Goal: Task Accomplishment & Management: Complete application form

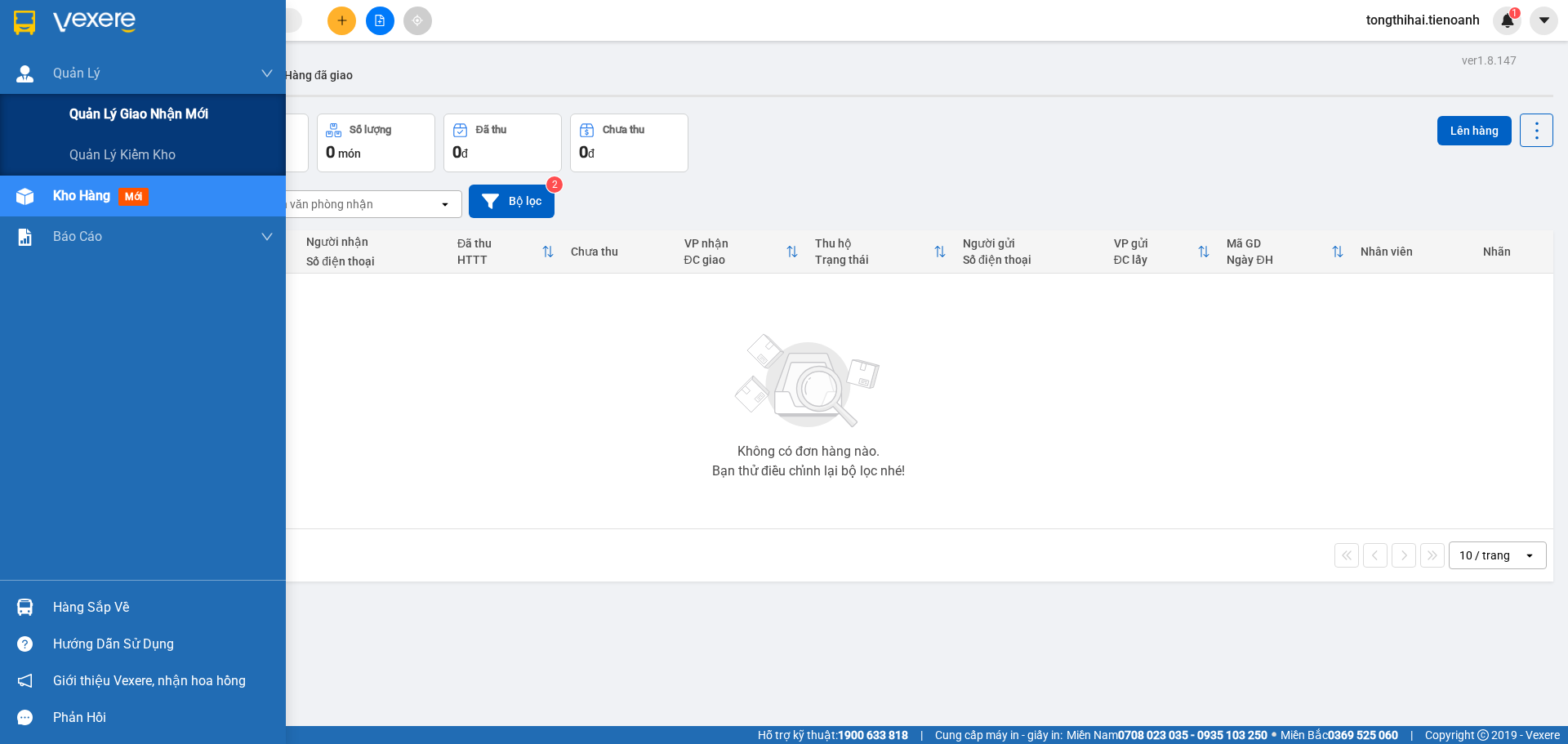
click at [133, 114] on span "Quản lý giao nhận mới" at bounding box center [139, 114] width 139 height 21
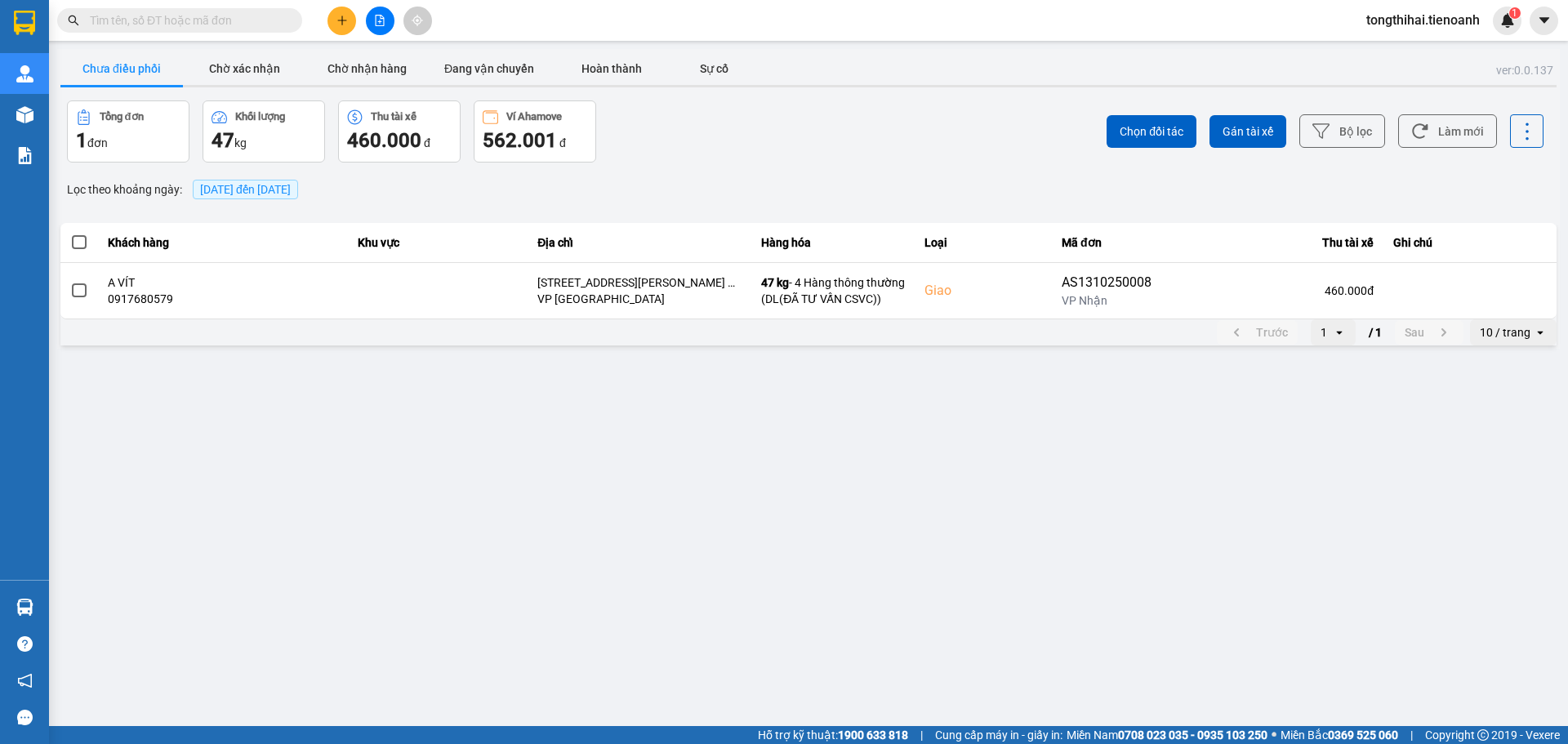
click at [147, 18] on input "text" at bounding box center [186, 20] width 193 height 18
paste input "HBT1310250009"
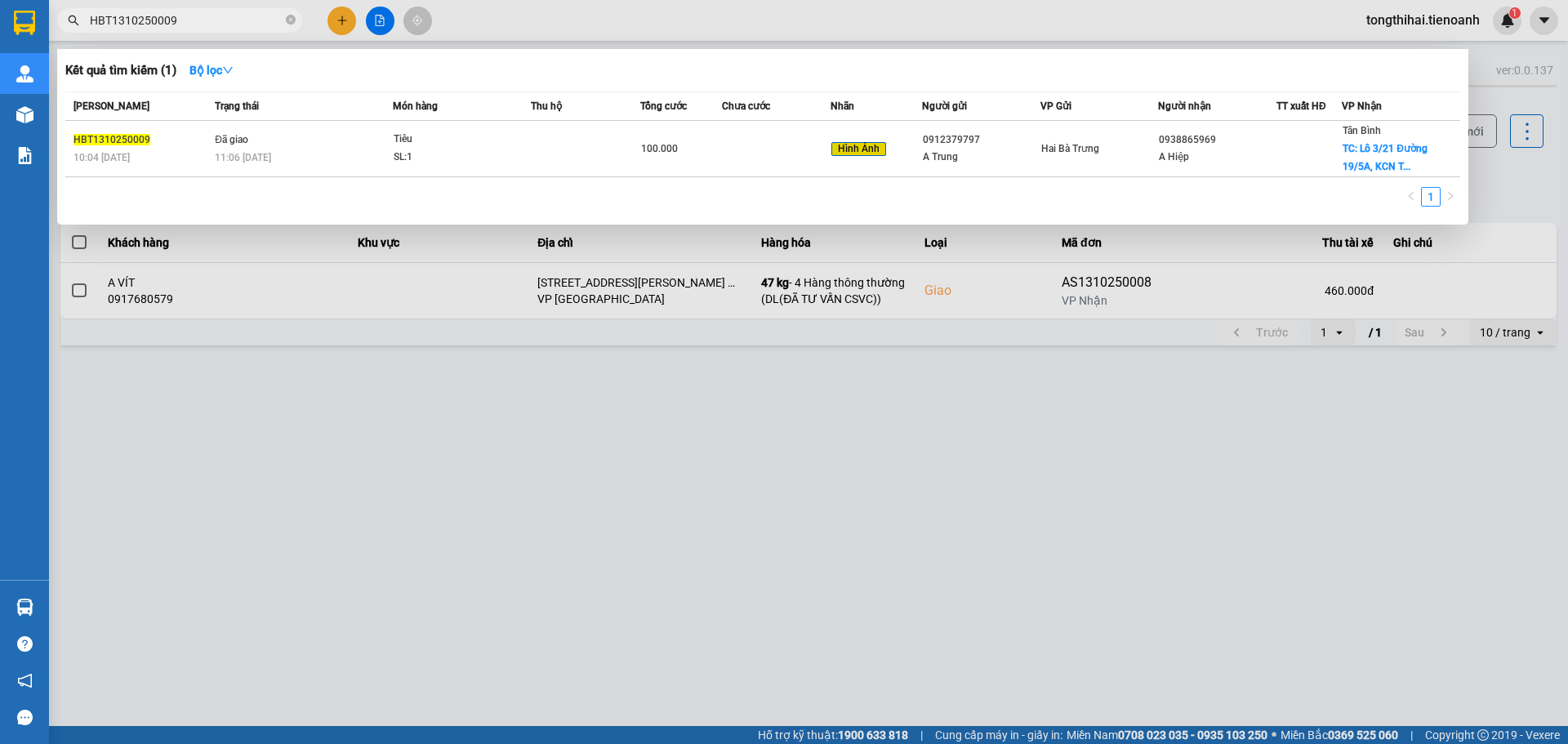
type input "HBT1310250009"
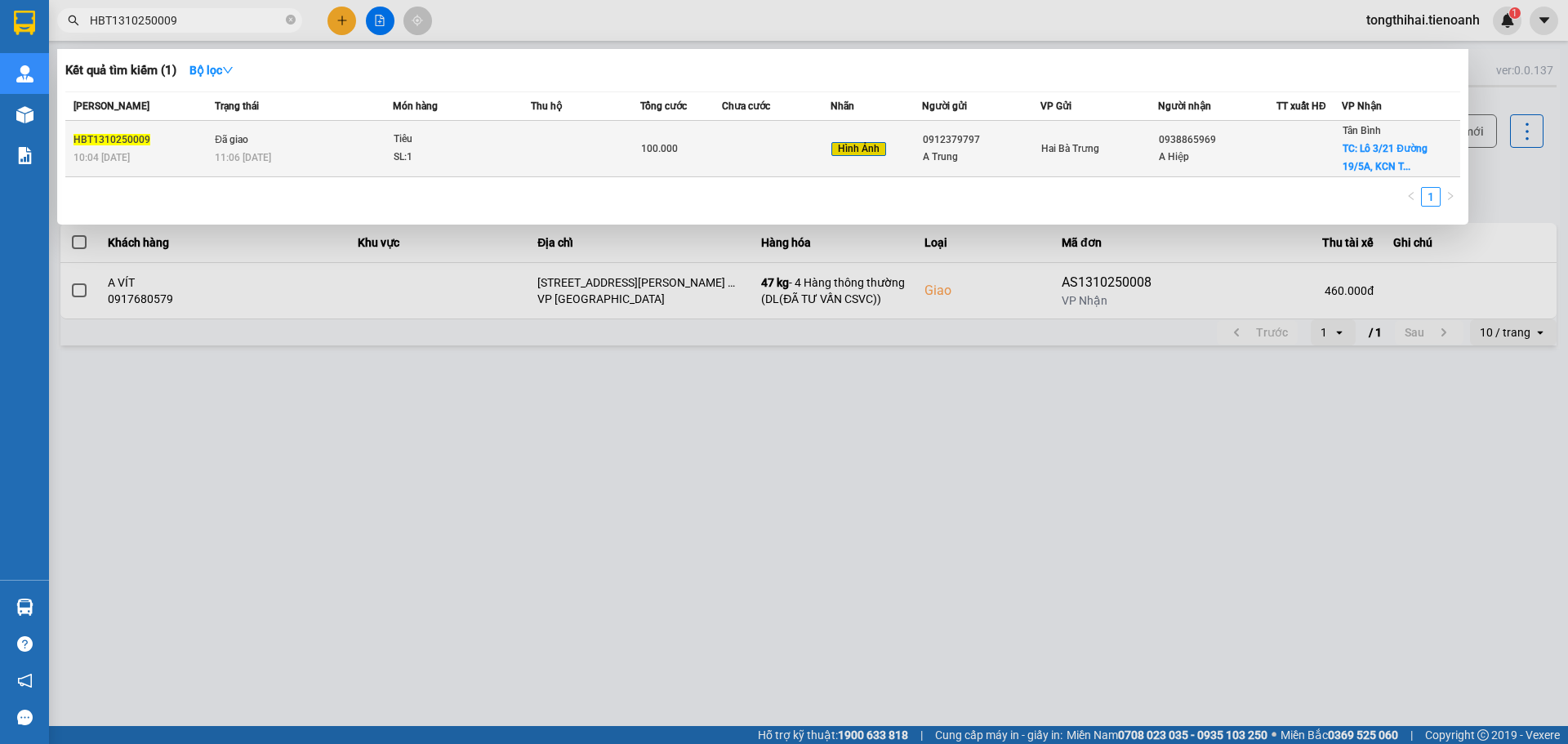
click at [512, 153] on div "SL: 1" at bounding box center [455, 157] width 122 height 18
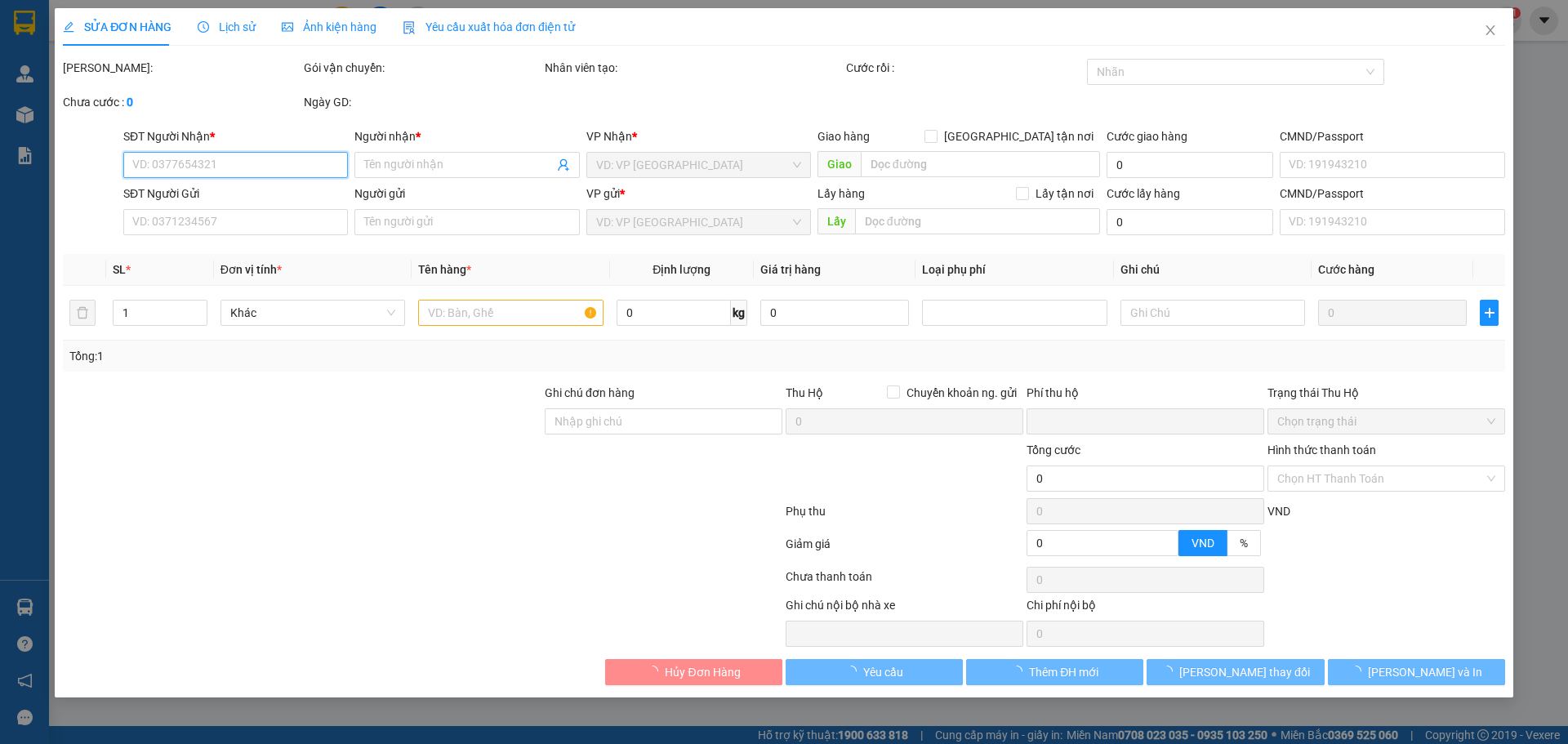
type input "0938865969"
type input "A Hiệp"
checkbox input "true"
type input "Lô 3/21 Đường 19/5A, KCN Tân Bình, P, Tây Thạnh, Tân Phú, Hồ Chí Minh"
type input "60.000"
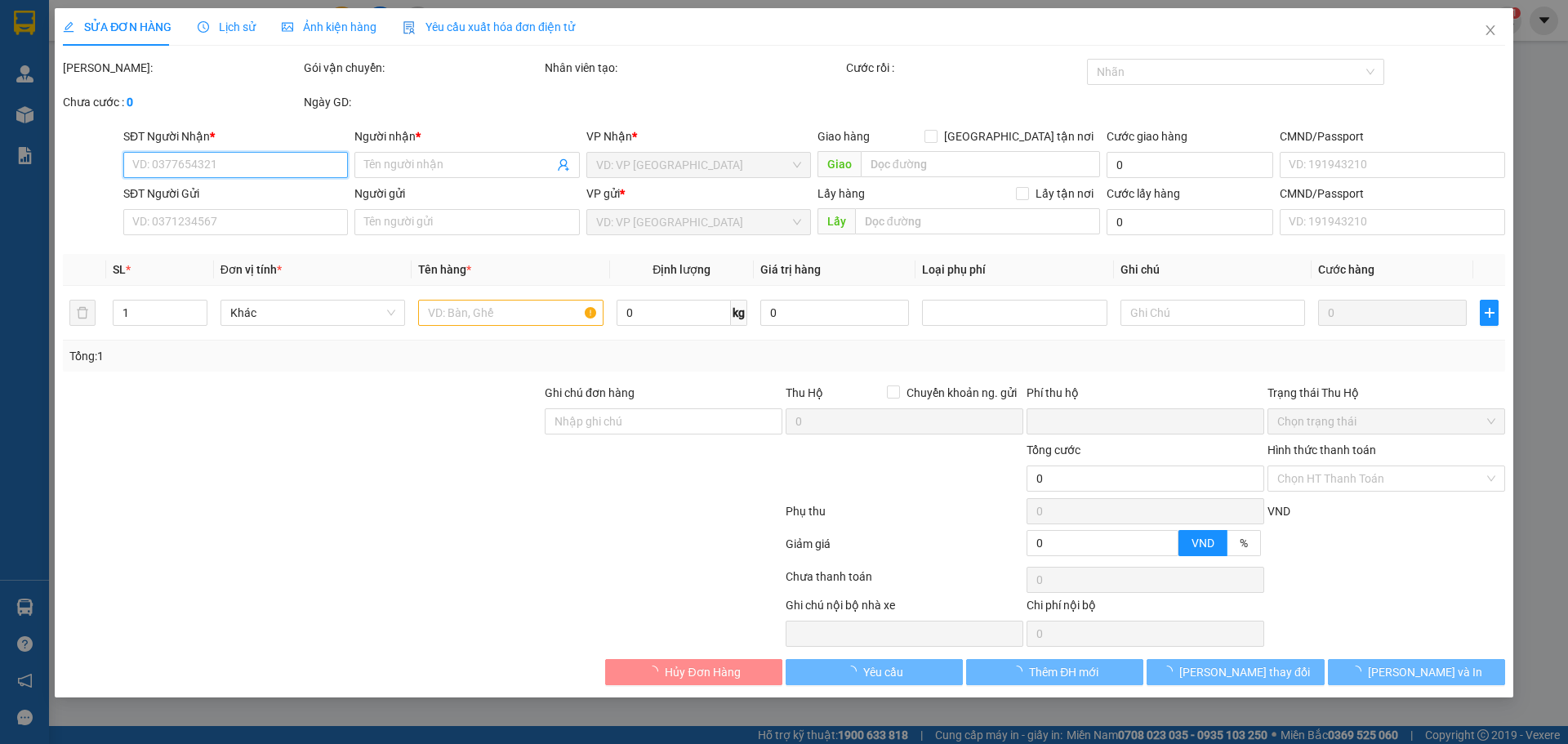
type input "250605504"
type input "0912379797"
type input "A Trung"
type input "240528727"
type input "mã hóa đơn: XWH1C_E401GJ"
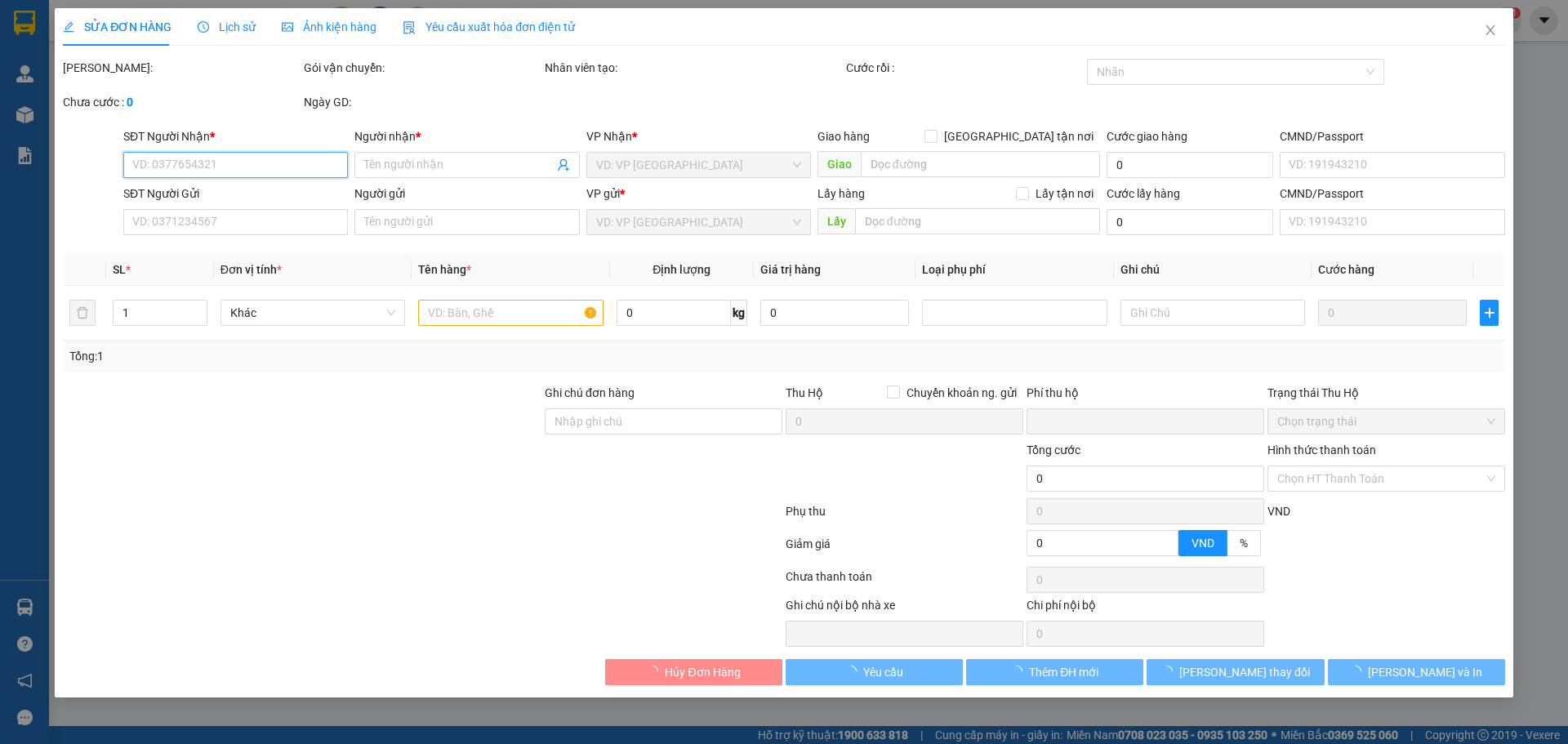
type input "0"
type input "100.000"
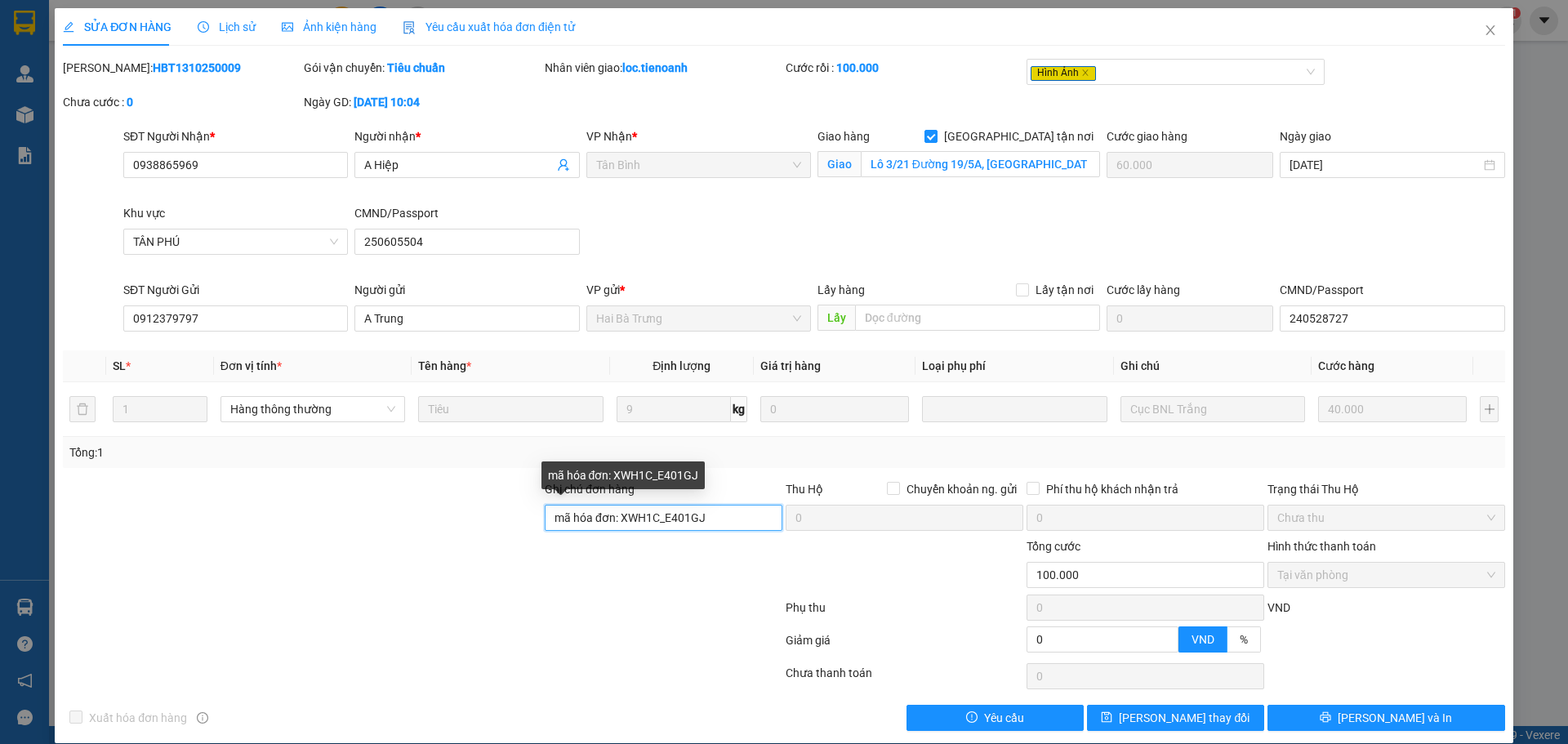
drag, startPoint x: 706, startPoint y: 515, endPoint x: 616, endPoint y: 517, distance: 90.0
click at [616, 517] on input "mã hóa đơn: XWH1C_E401GJ" at bounding box center [663, 518] width 238 height 26
paste input "1PH8CMJ4X6QD"
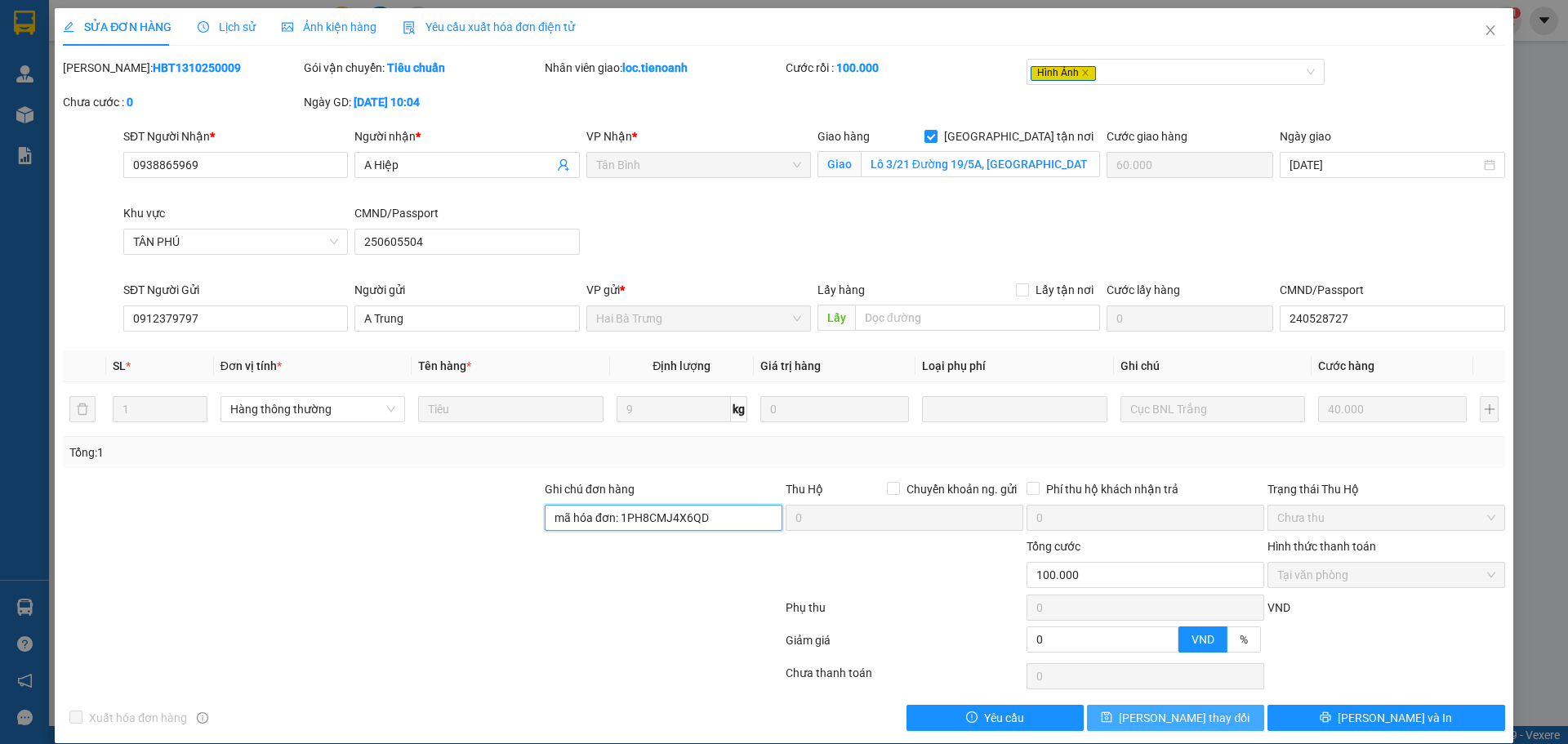
type input "mã hóa đơn: 1PH8CMJ4X6QD"
click at [1156, 717] on span "Lưu thay đổi" at bounding box center [1184, 718] width 131 height 18
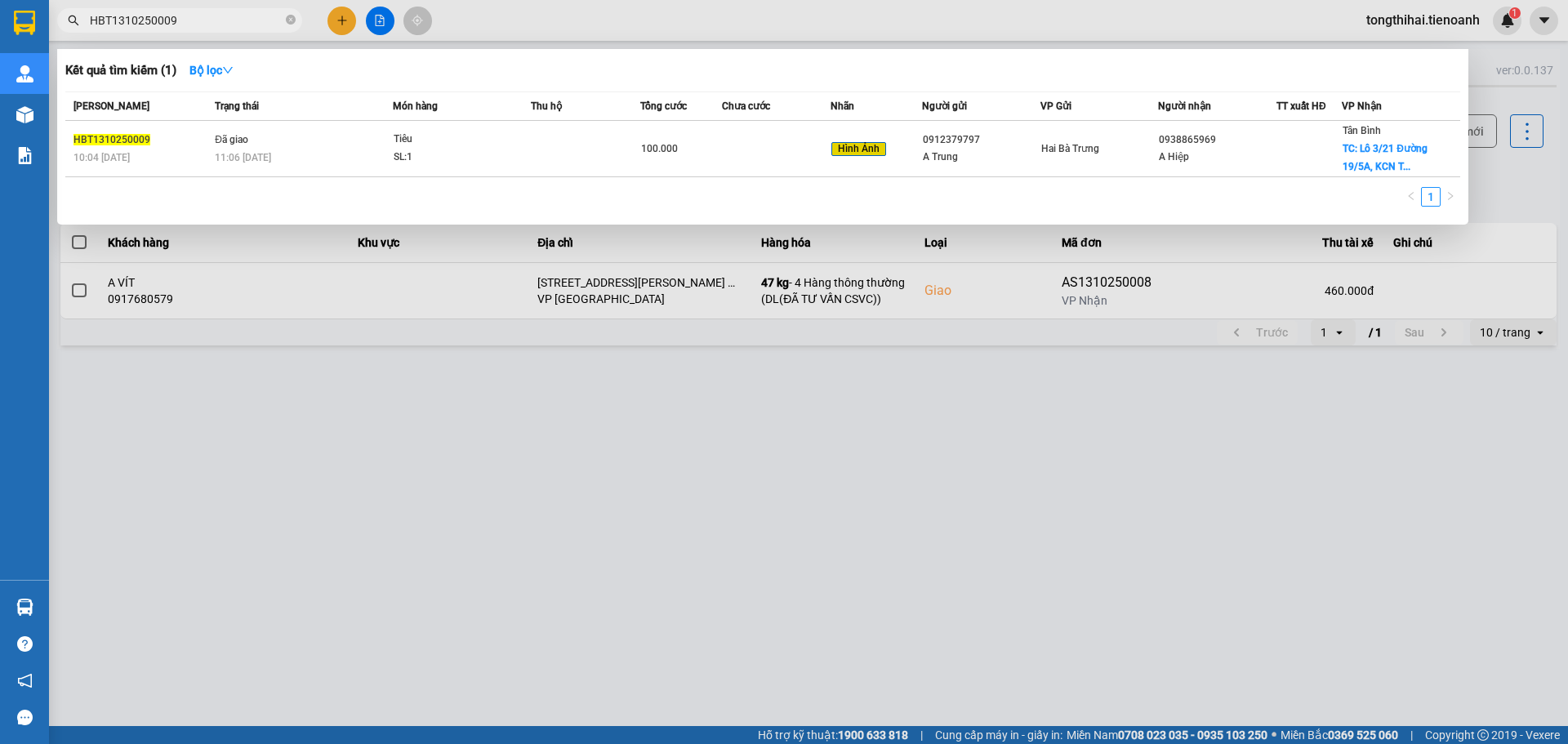
drag, startPoint x: 169, startPoint y: 15, endPoint x: 60, endPoint y: 11, distance: 109.1
click at [60, 11] on span "HBT1310250009" at bounding box center [179, 21] width 245 height 24
paste input "33"
type input "HBT1310250033"
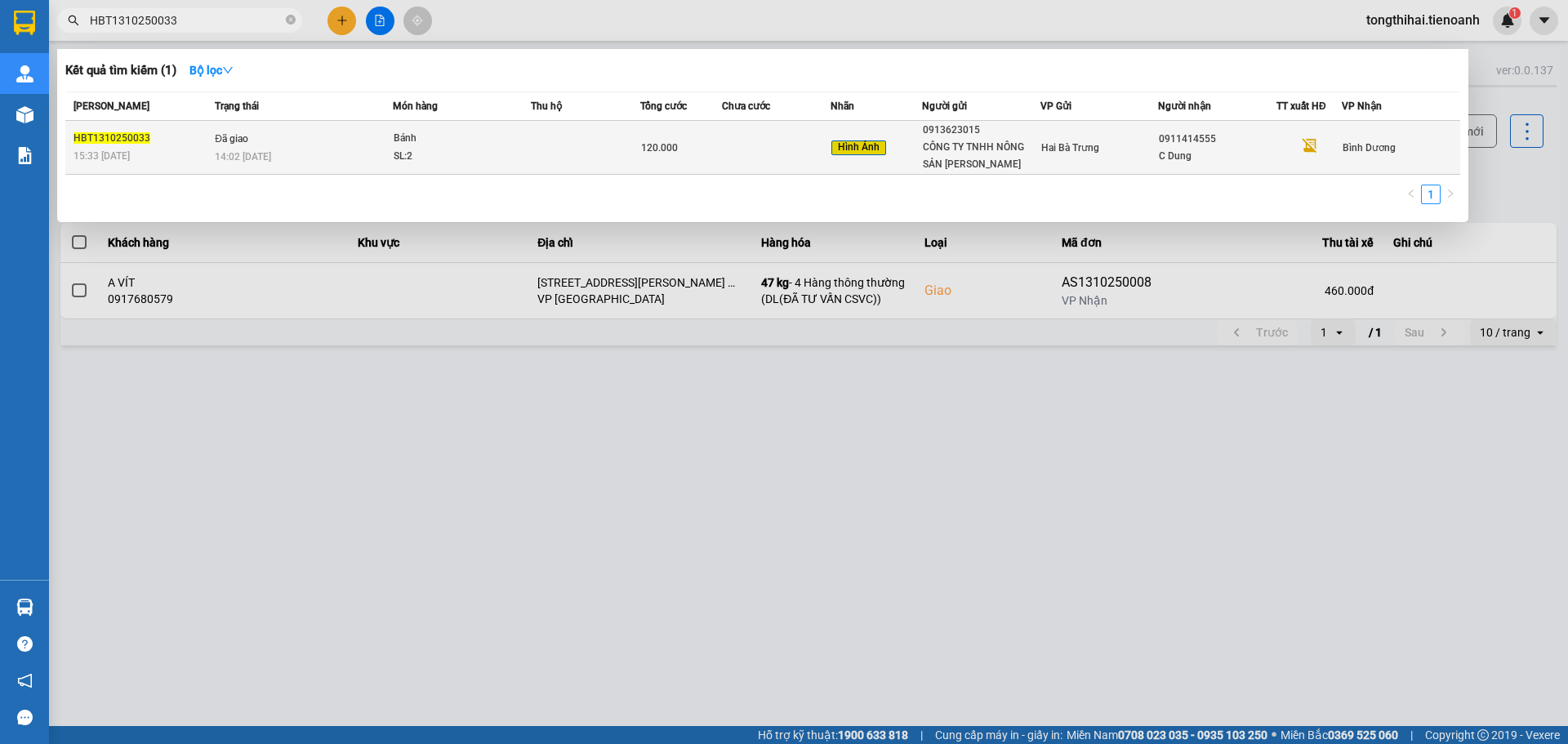
click at [697, 147] on div "120.000" at bounding box center [681, 147] width 80 height 18
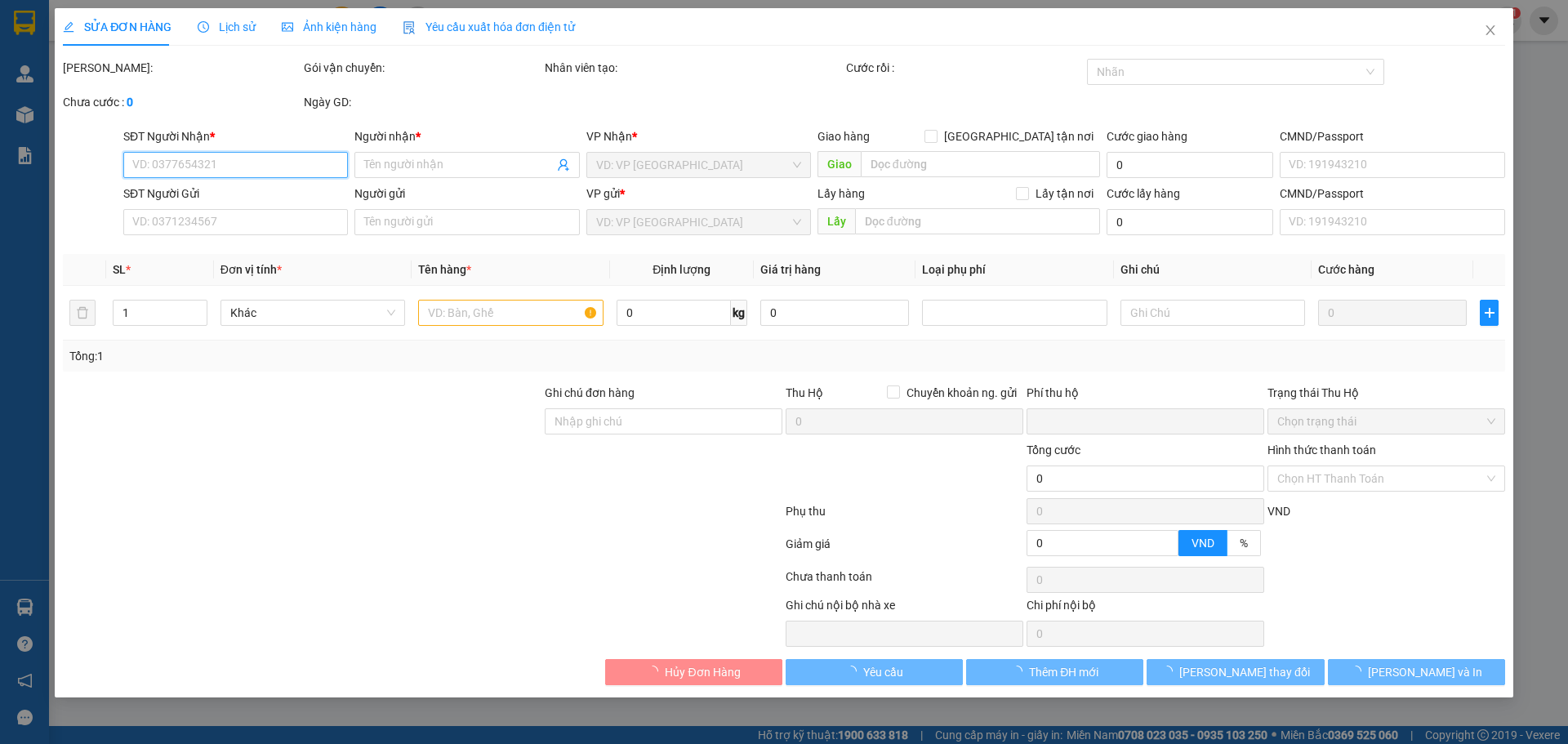
type input "0911414555"
type input "C Dung"
type input "0913623015"
type input "CÔNG TY TNHH NÔNG SẢN PHAN THỊ"
type input "0"
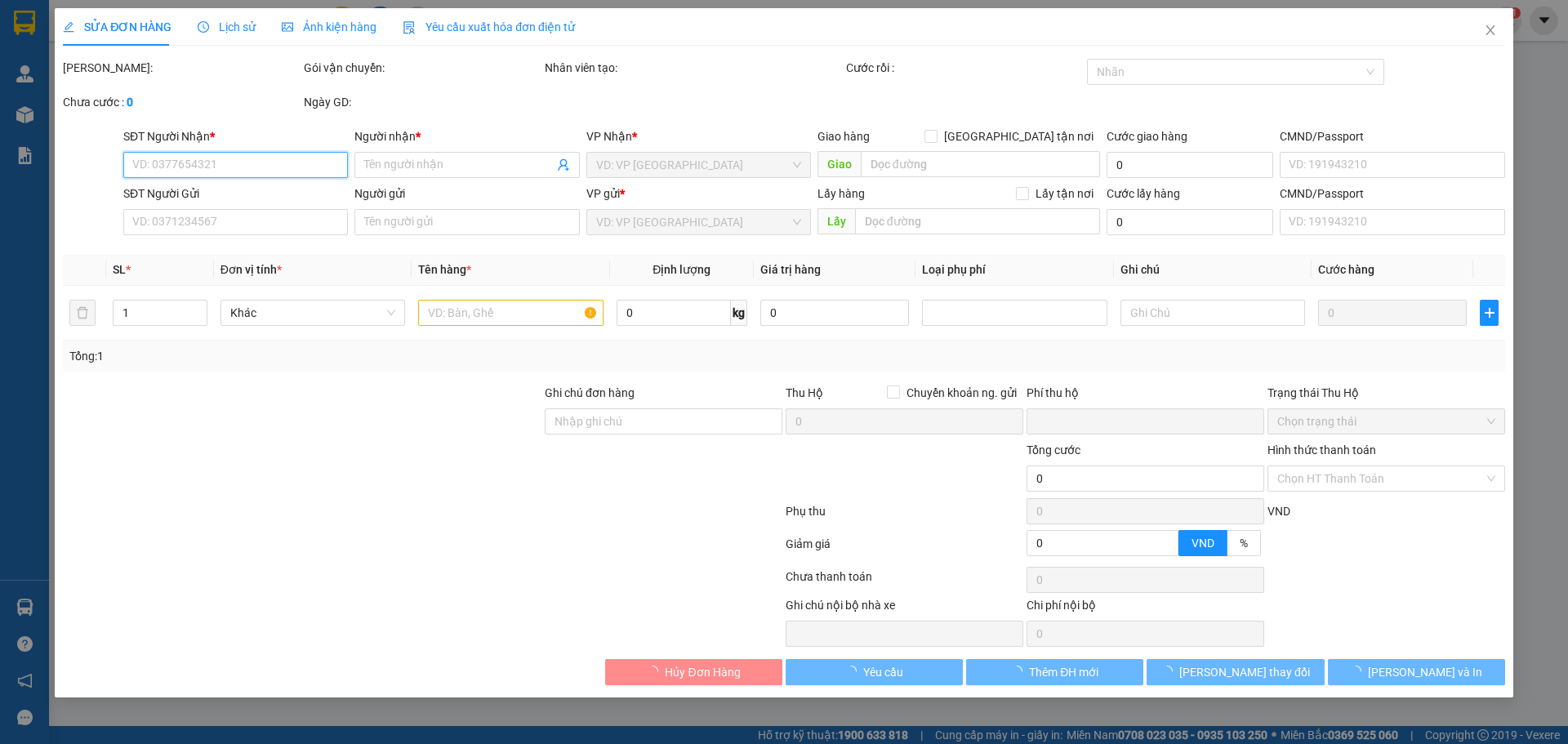
type input "120.000"
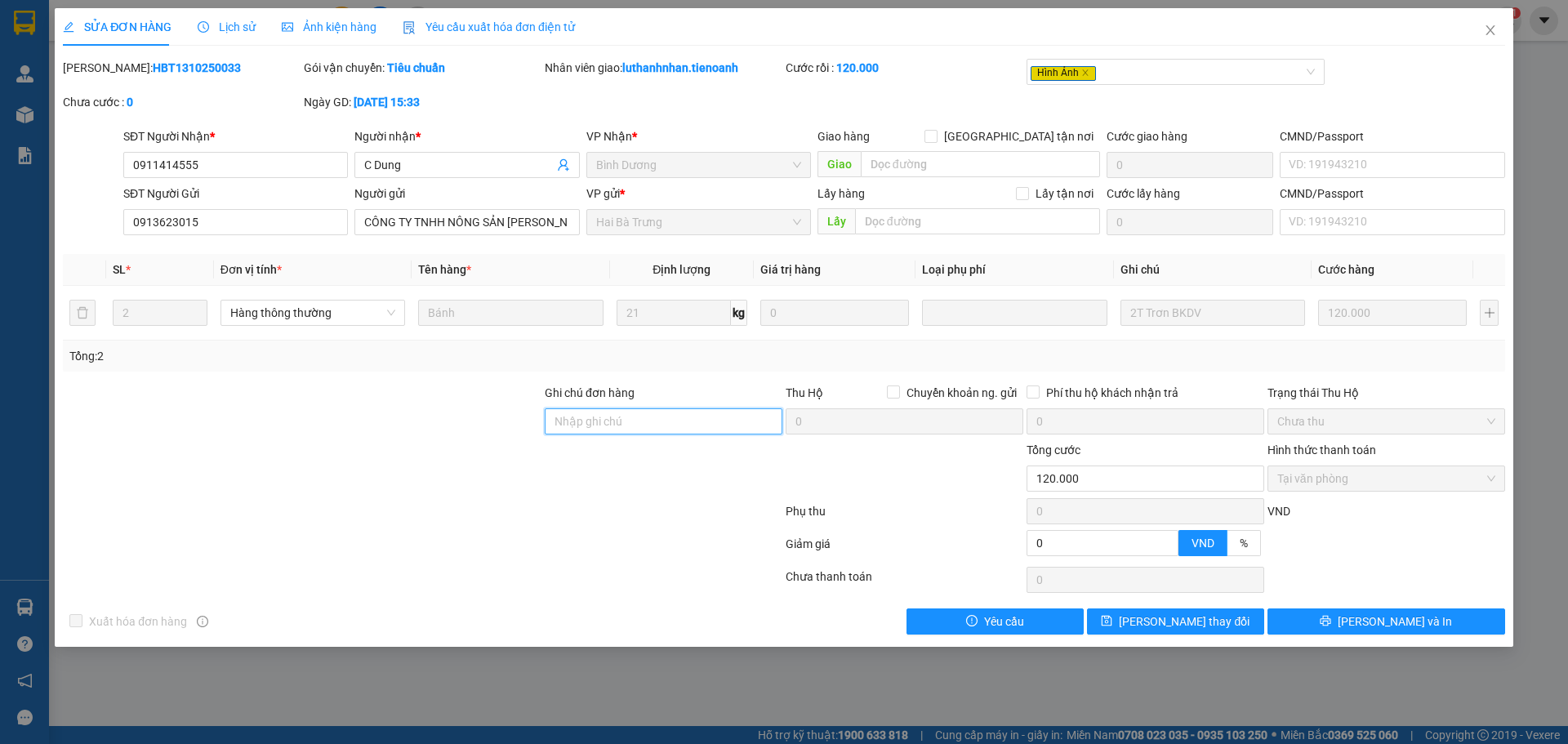
click at [622, 421] on input "Ghi chú đơn hàng" at bounding box center [663, 422] width 238 height 26
paste input "9VHQCRBEAV0L"
type input "mã hóa đơn: 9VHQCRBEAV0L"
click at [1189, 621] on span "Lưu thay đổi" at bounding box center [1184, 621] width 131 height 18
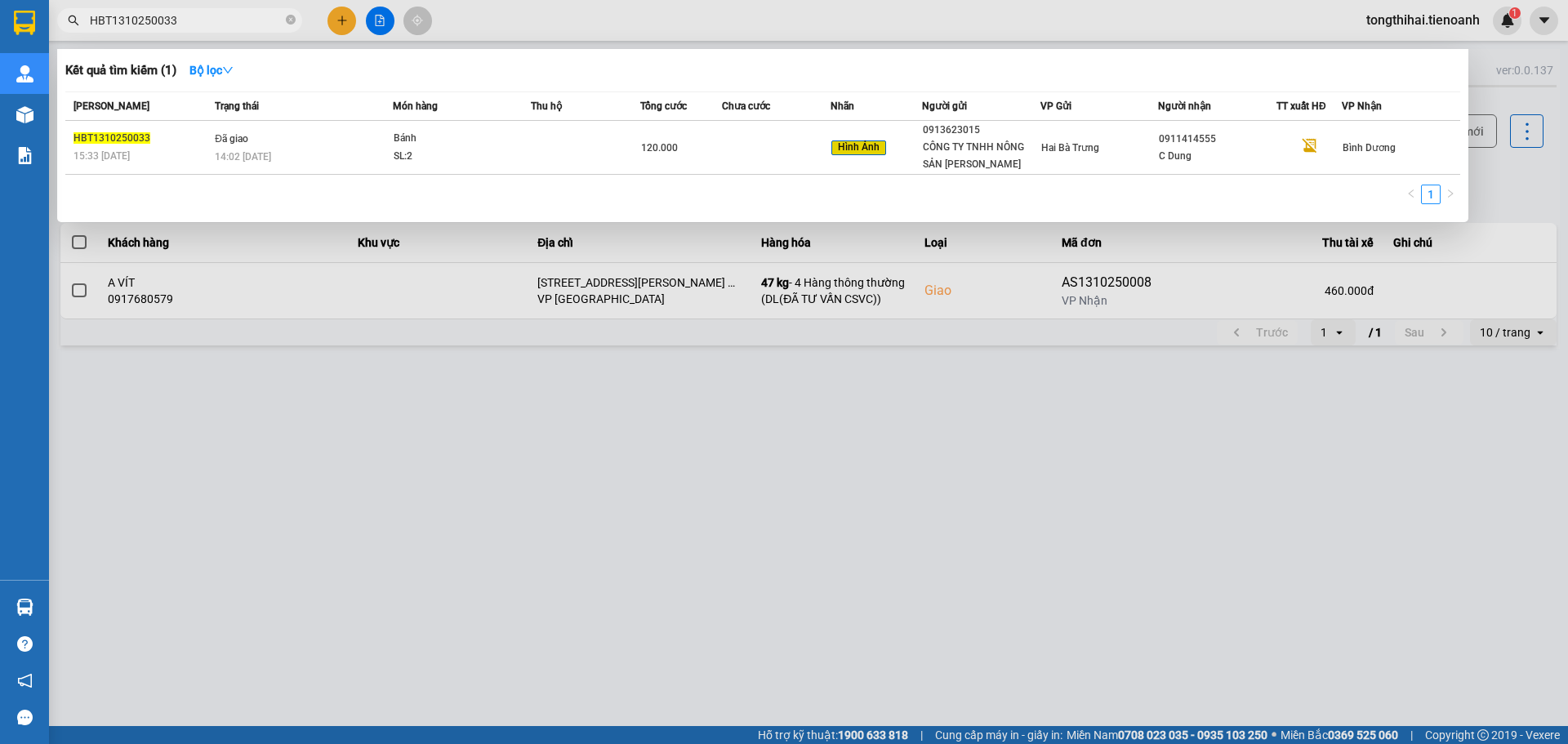
drag, startPoint x: 207, startPoint y: 23, endPoint x: 82, endPoint y: 10, distance: 125.7
click at [82, 10] on span "HBT1310250033" at bounding box center [179, 21] width 245 height 24
paste input "TB1310250270"
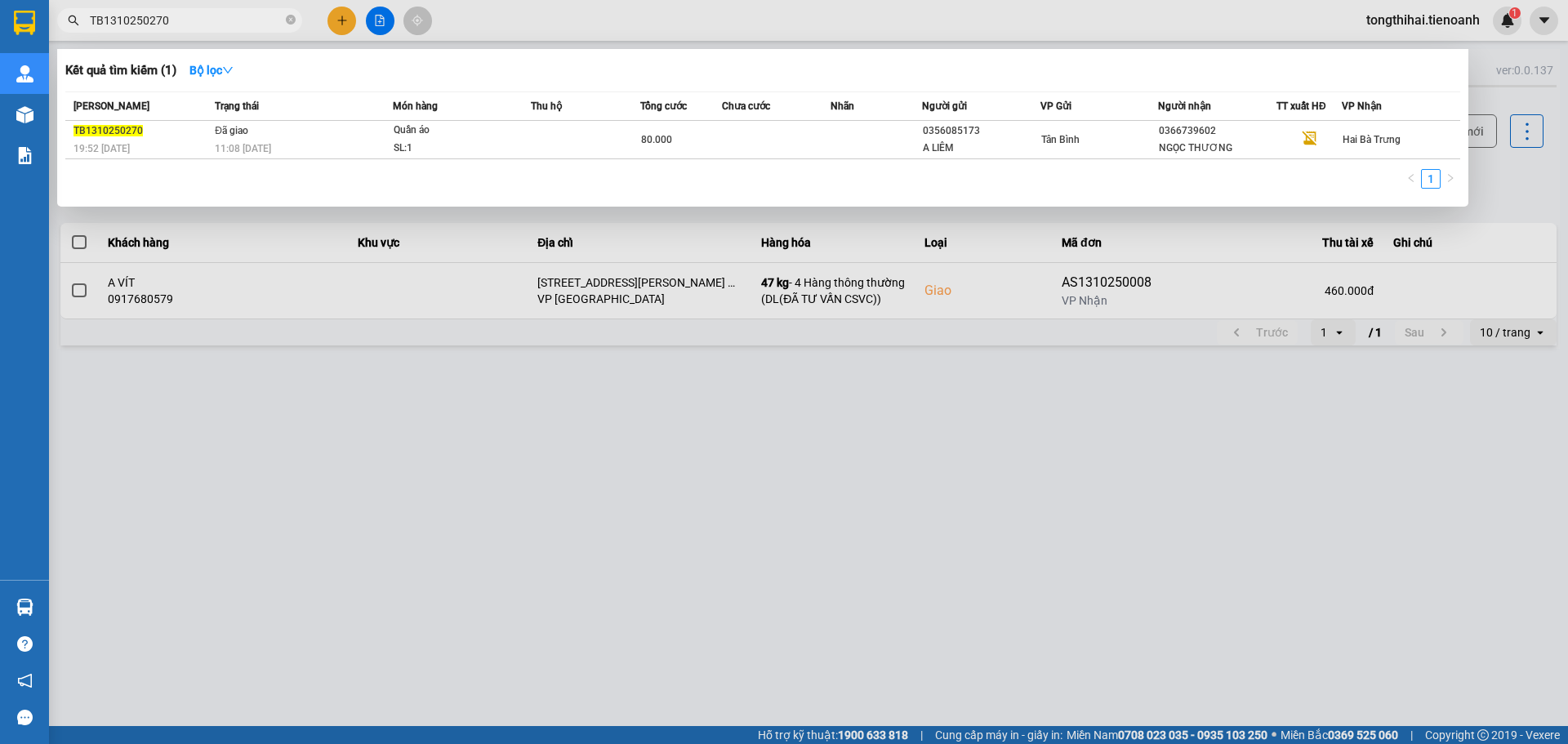
type input "TB1310250270"
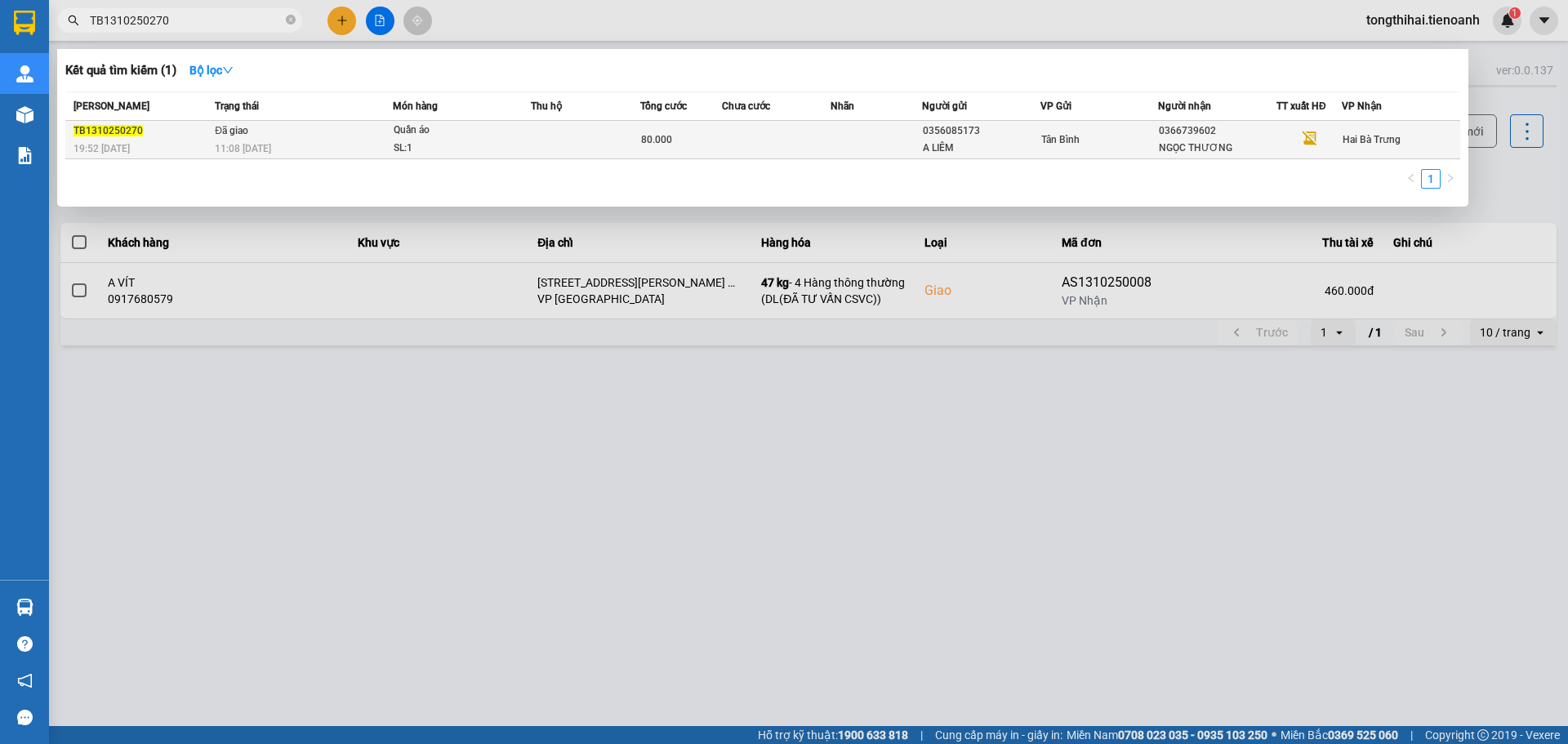
click at [604, 133] on td at bounding box center [585, 140] width 110 height 39
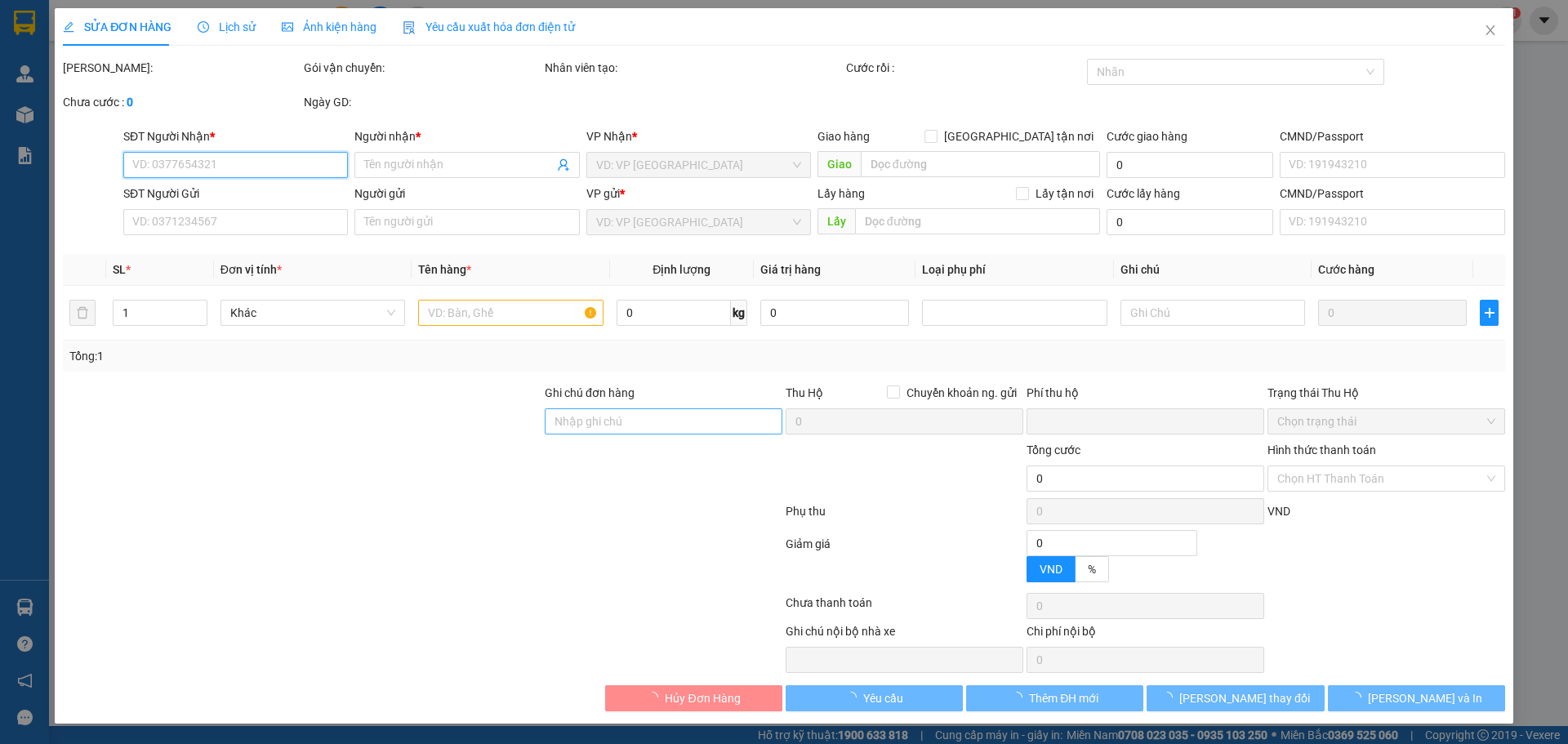
type input "0366739602"
type input "NGỌC THƯƠNG"
type input "0356085173"
type input "A LIÊM"
type input "079080029896"
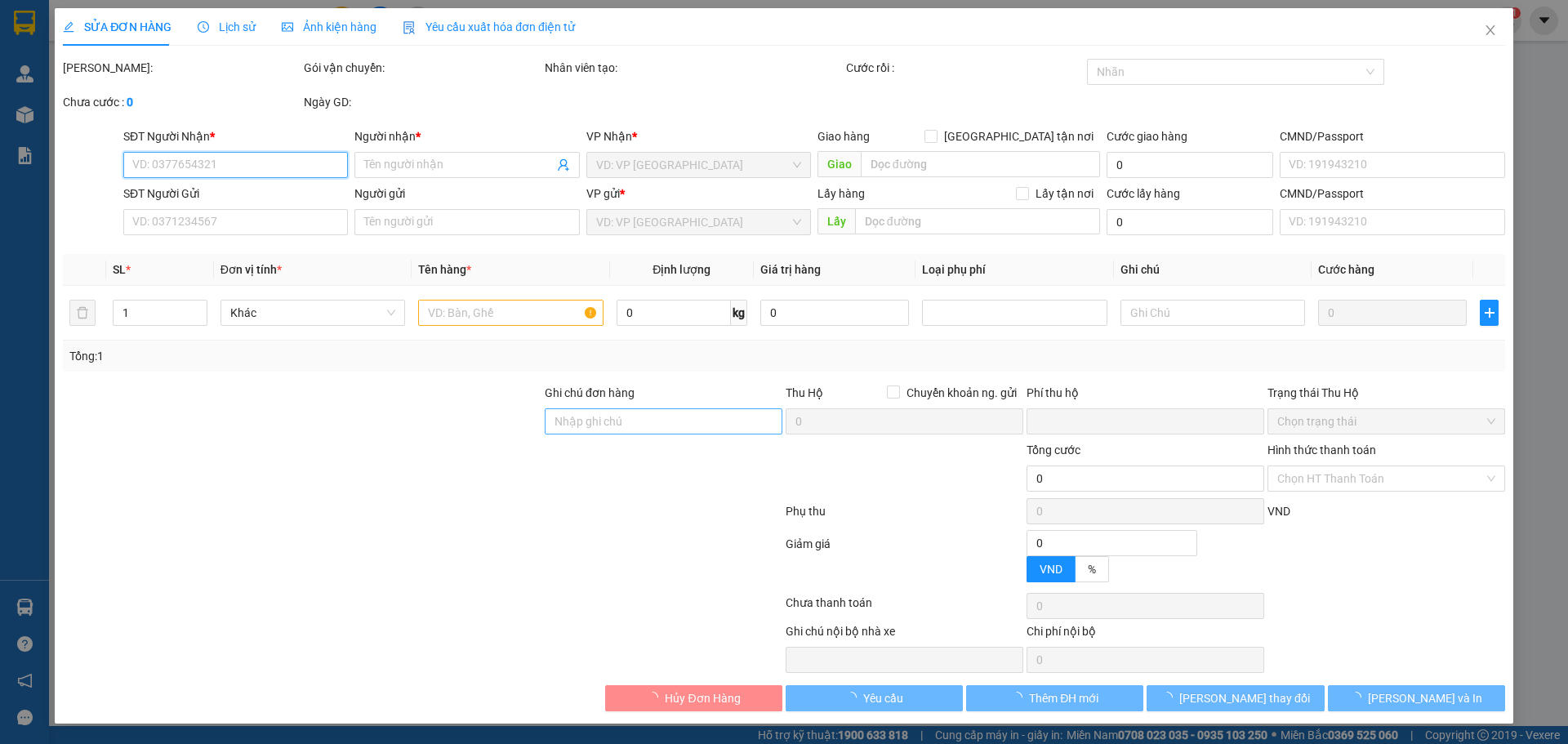
type input "XHĐ Đã nhập"
type input "0"
type input "80.000"
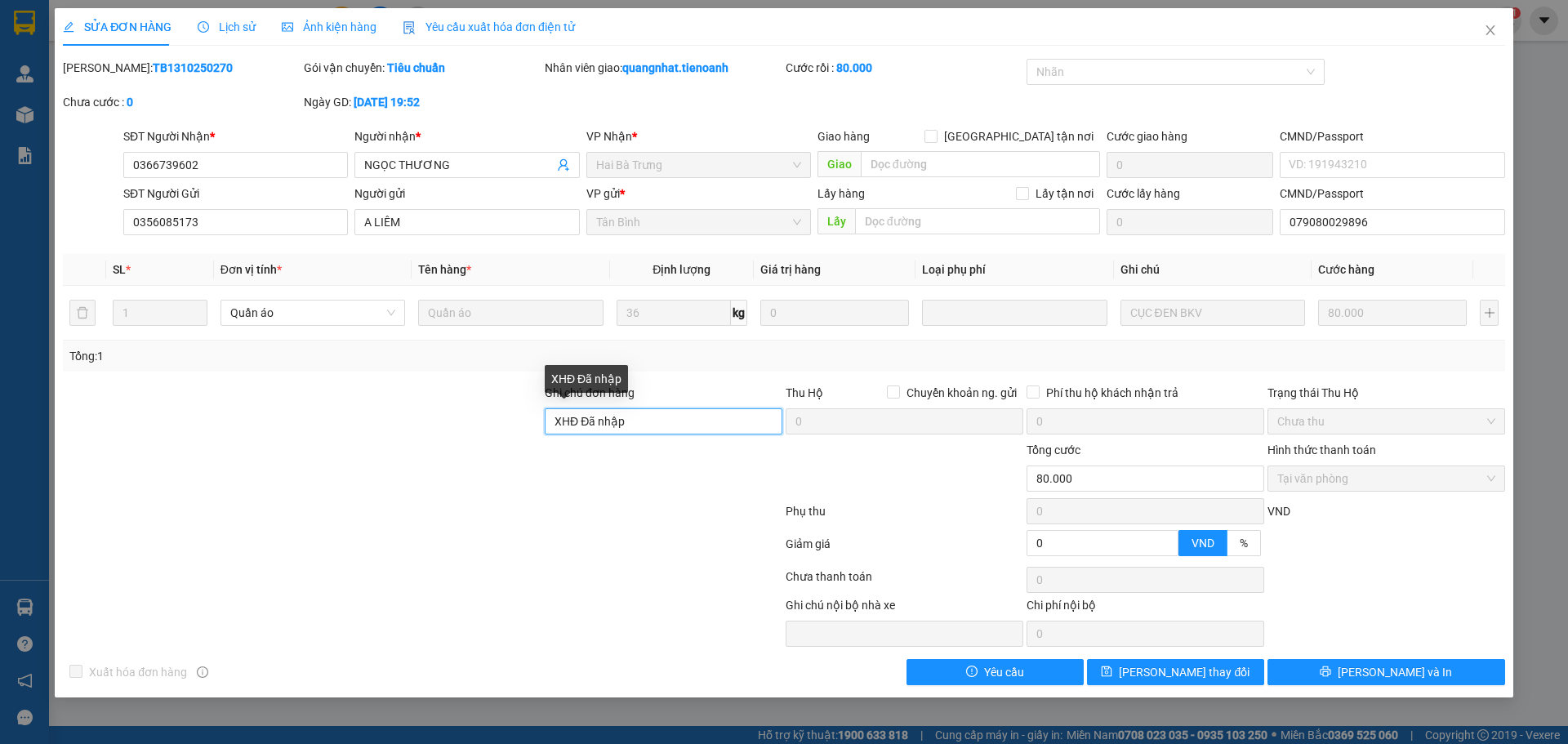
click at [642, 421] on input "XHĐ Đã nhập" at bounding box center [663, 422] width 238 height 26
drag, startPoint x: 644, startPoint y: 420, endPoint x: 515, endPoint y: 425, distance: 129.1
click at [515, 425] on div "Ghi chú đơn hàng XHĐ Đã nhập Thu Hộ Chuyển khoản ng. gửi 0 Phí thu hộ khách nhậ…" at bounding box center [784, 412] width 1446 height 57
paste input "GDHVCKMEN6PE"
type input "mã hóa đơn: GDHVCKMEN6PE"
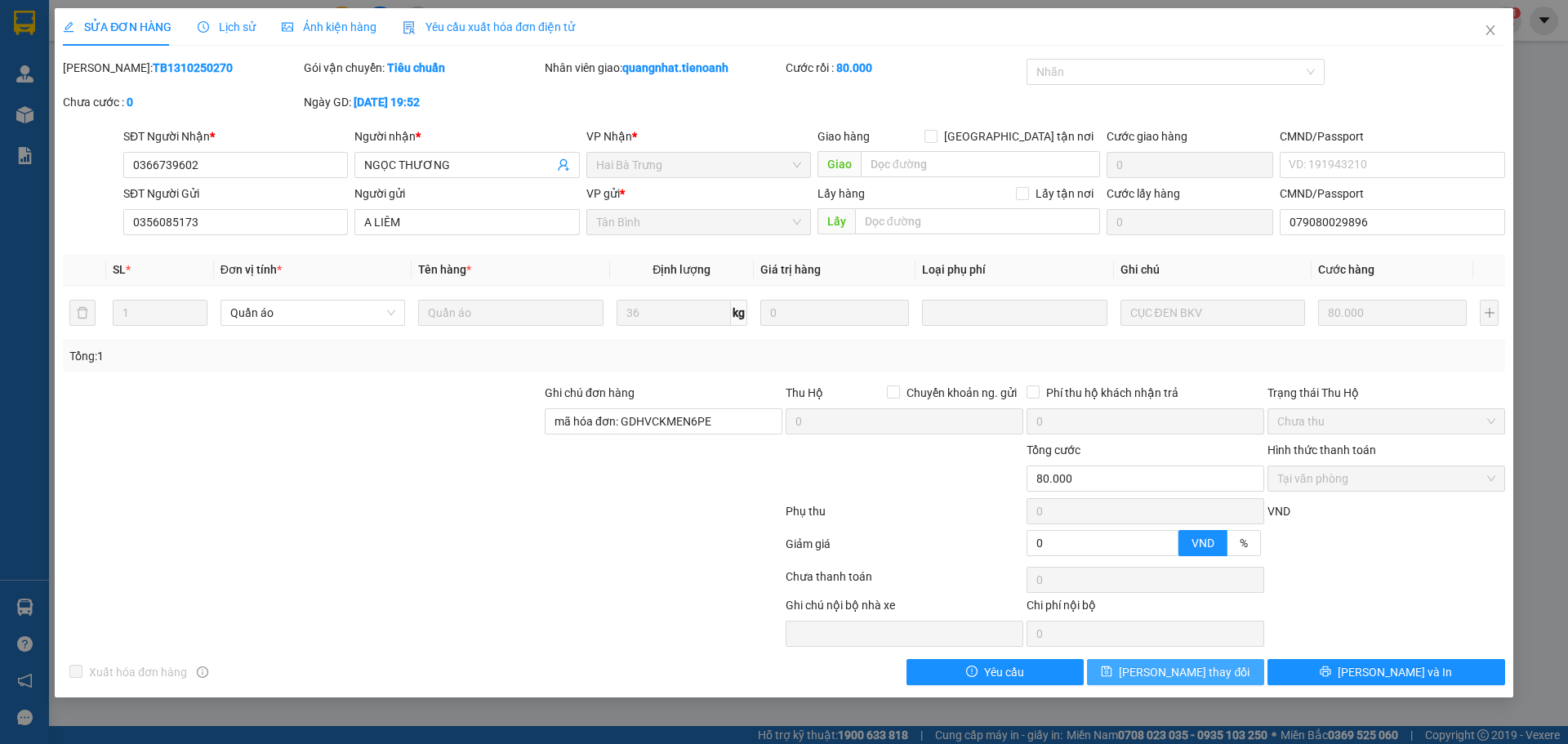
click at [1213, 672] on span "Lưu thay đổi" at bounding box center [1184, 672] width 131 height 18
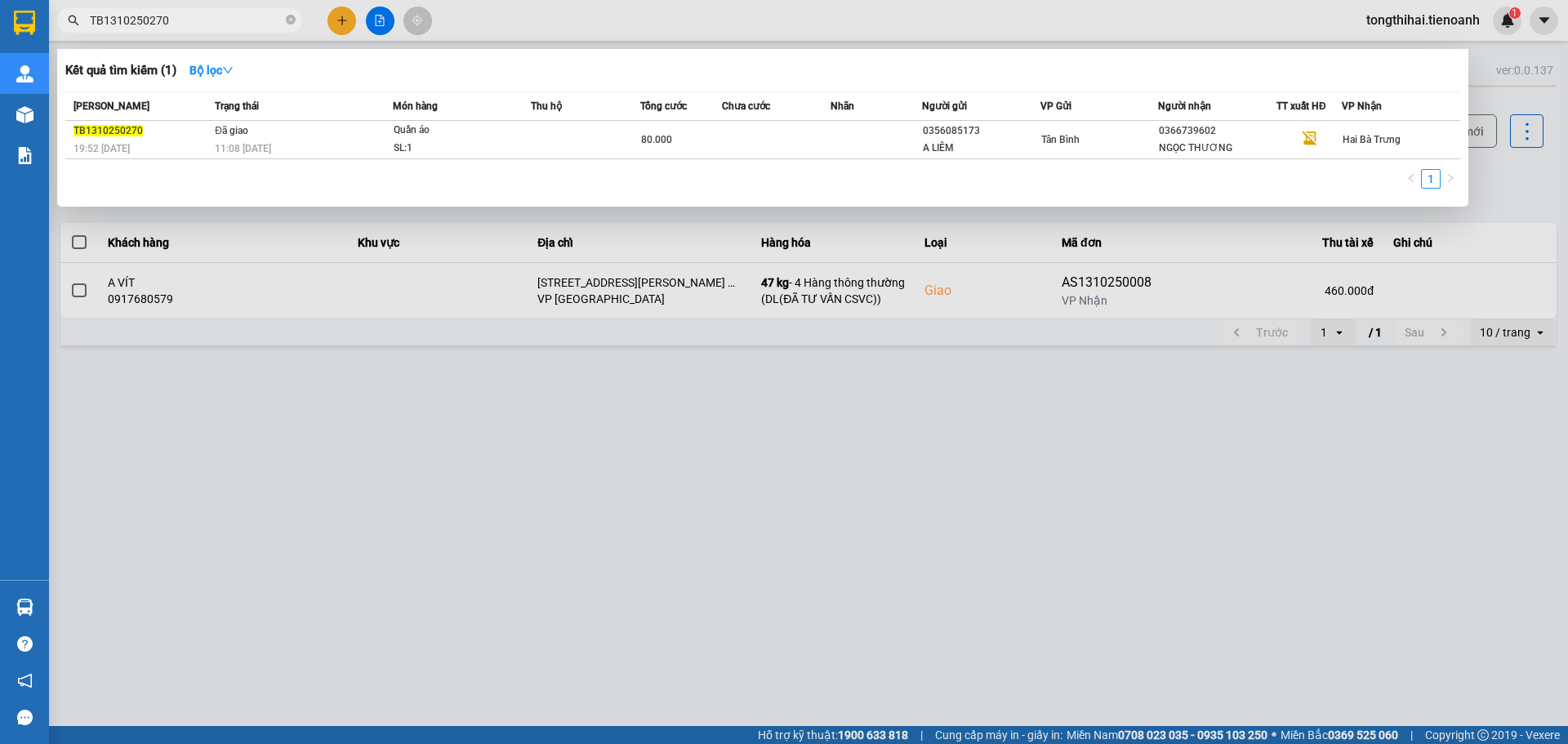
click at [189, 17] on input "TB1310250270" at bounding box center [186, 20] width 193 height 18
drag, startPoint x: 211, startPoint y: 22, endPoint x: 4, endPoint y: -6, distance: 208.9
click at [4, 0] on html "Kết quả tìm kiếm ( 1 ) Bộ lọc Mã ĐH Trạng thái Món hàng Thu hộ Tổng cước Chưa c…" at bounding box center [784, 372] width 1568 height 744
paste input "158"
type input "TB1310250158"
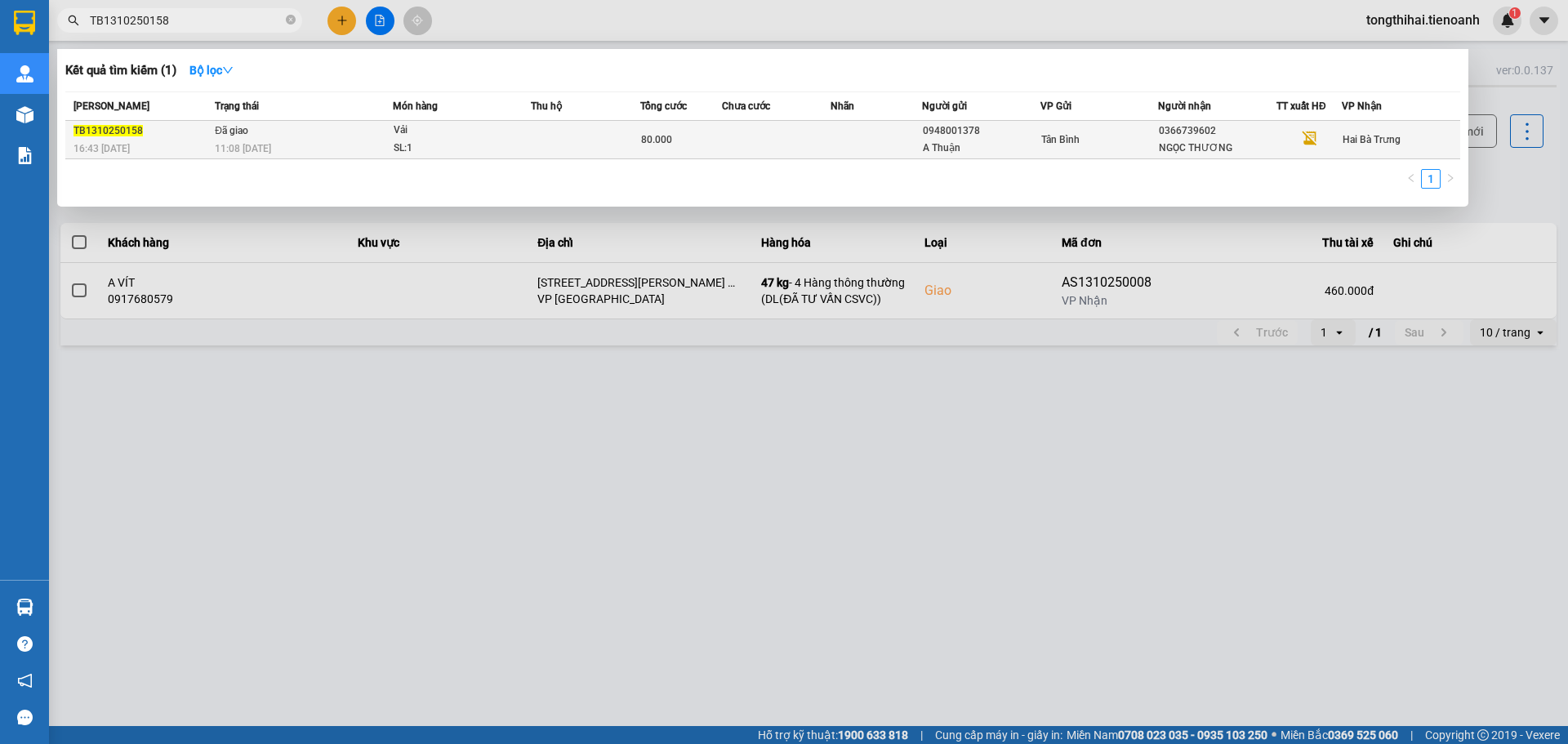
click at [658, 126] on td "80.000" at bounding box center [681, 140] width 82 height 39
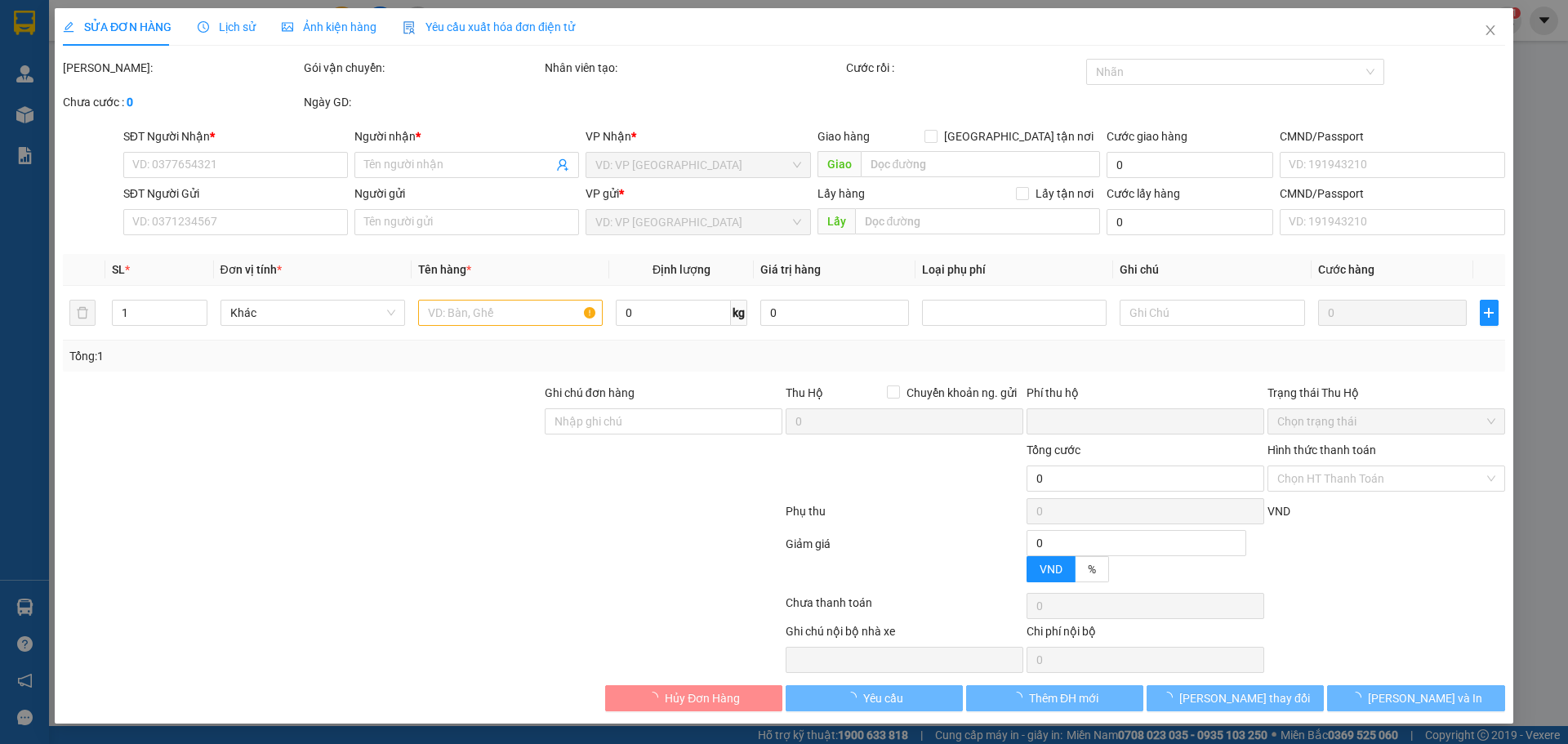
type input "0366739602"
type input "NGỌC THƯƠNG"
type input "0948001378"
type input "A Thuận"
type input "XHĐ Đã nhập"
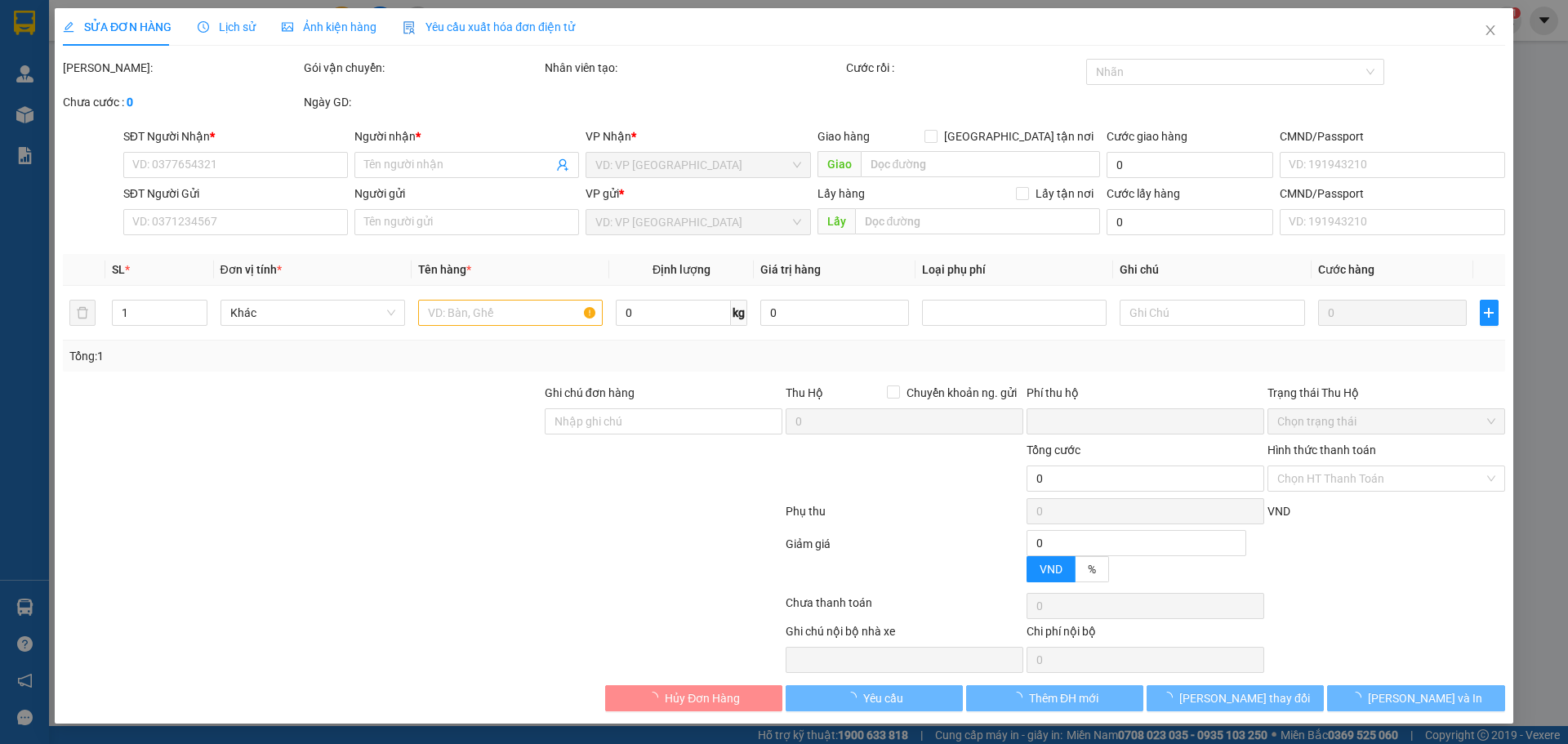
type input "0"
type input "80.000"
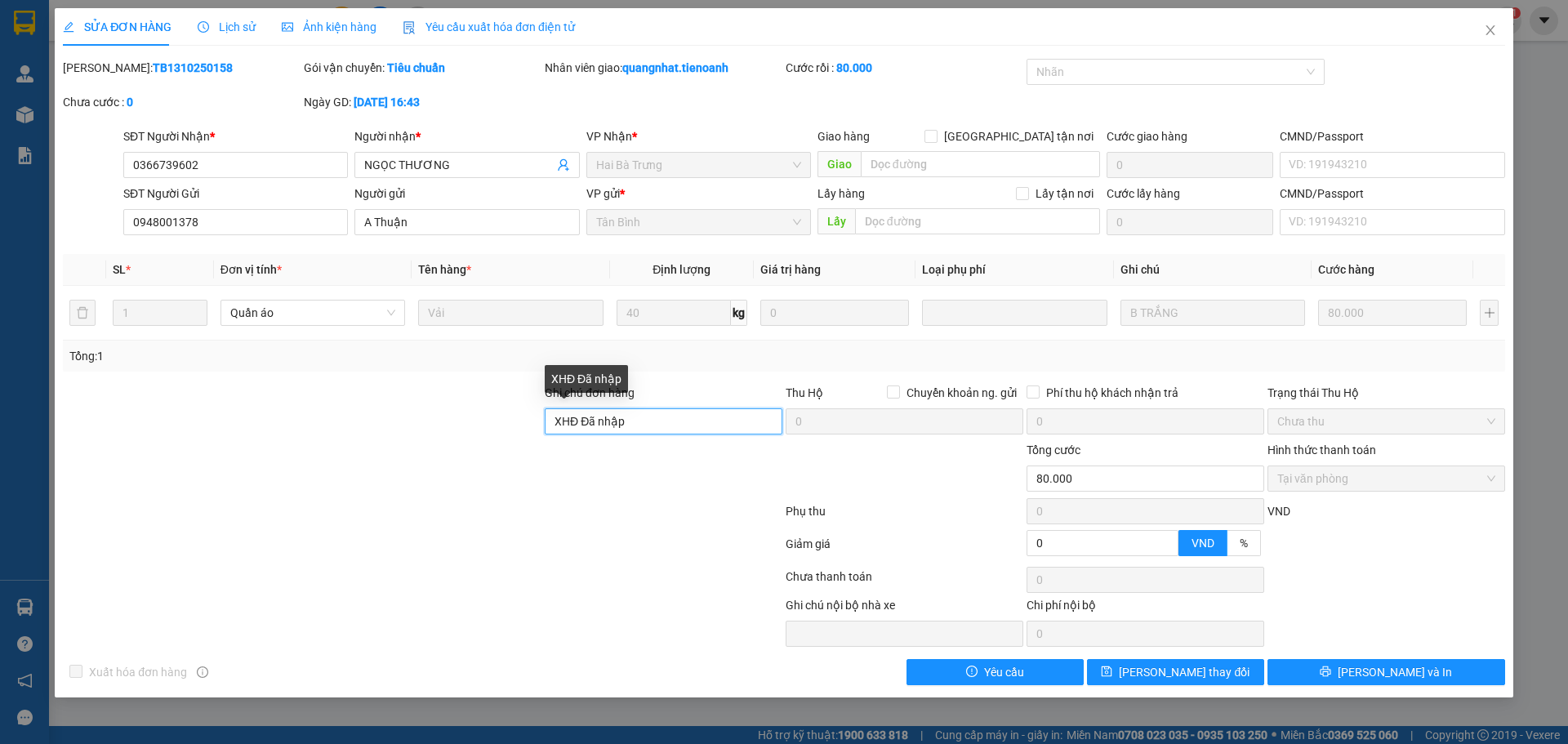
drag, startPoint x: 637, startPoint y: 423, endPoint x: 527, endPoint y: 418, distance: 110.1
click at [527, 418] on div "Ghi chú đơn hàng XHĐ Đã nhập Thu Hộ Chuyển khoản ng. gửi 0 Phí thu hộ khách nhậ…" at bounding box center [784, 412] width 1446 height 57
paste input "57HWC3MP2DKD"
type input "mã hóa đơn: 57HWC3MP2DKD"
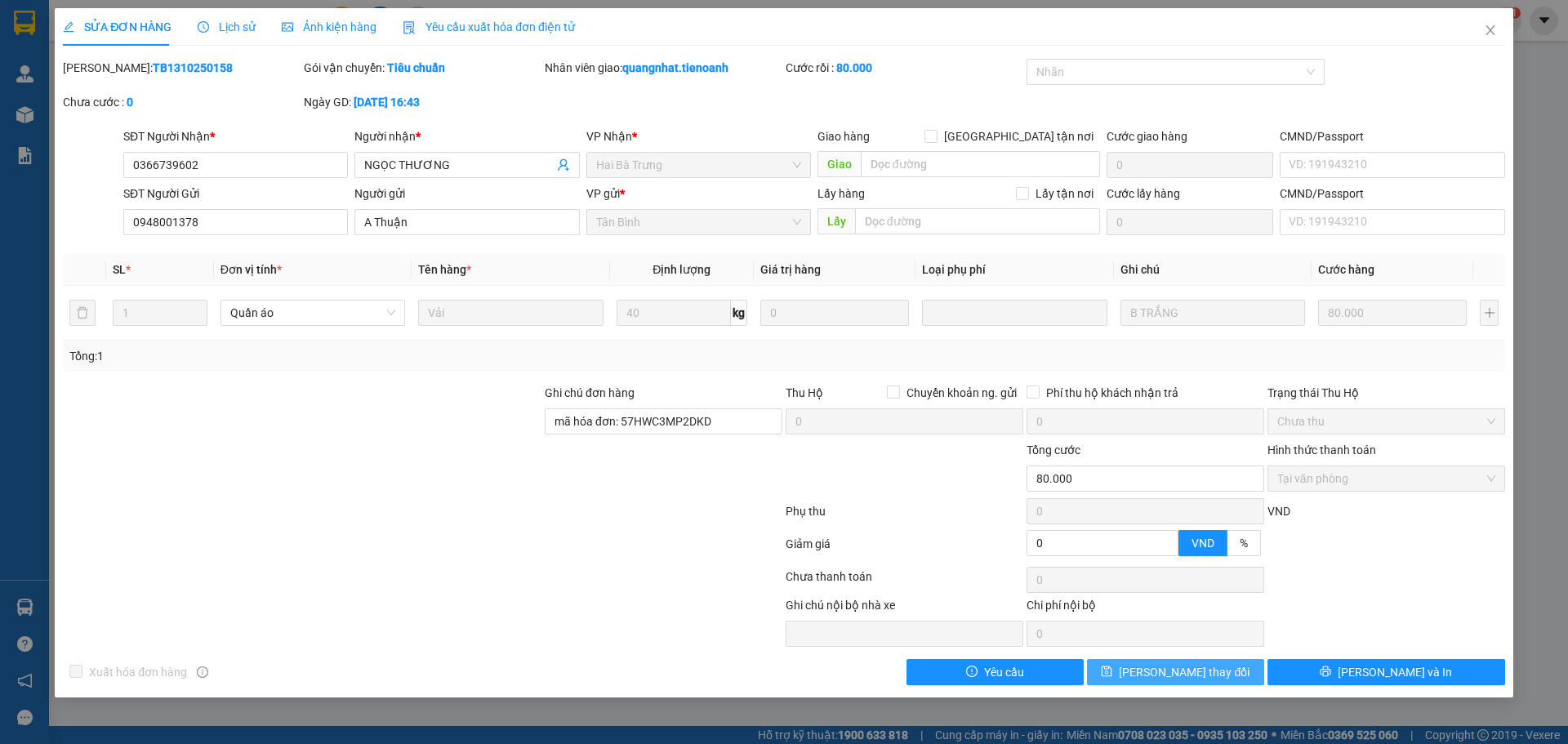
click at [1157, 673] on span "Lưu thay đổi" at bounding box center [1184, 672] width 131 height 18
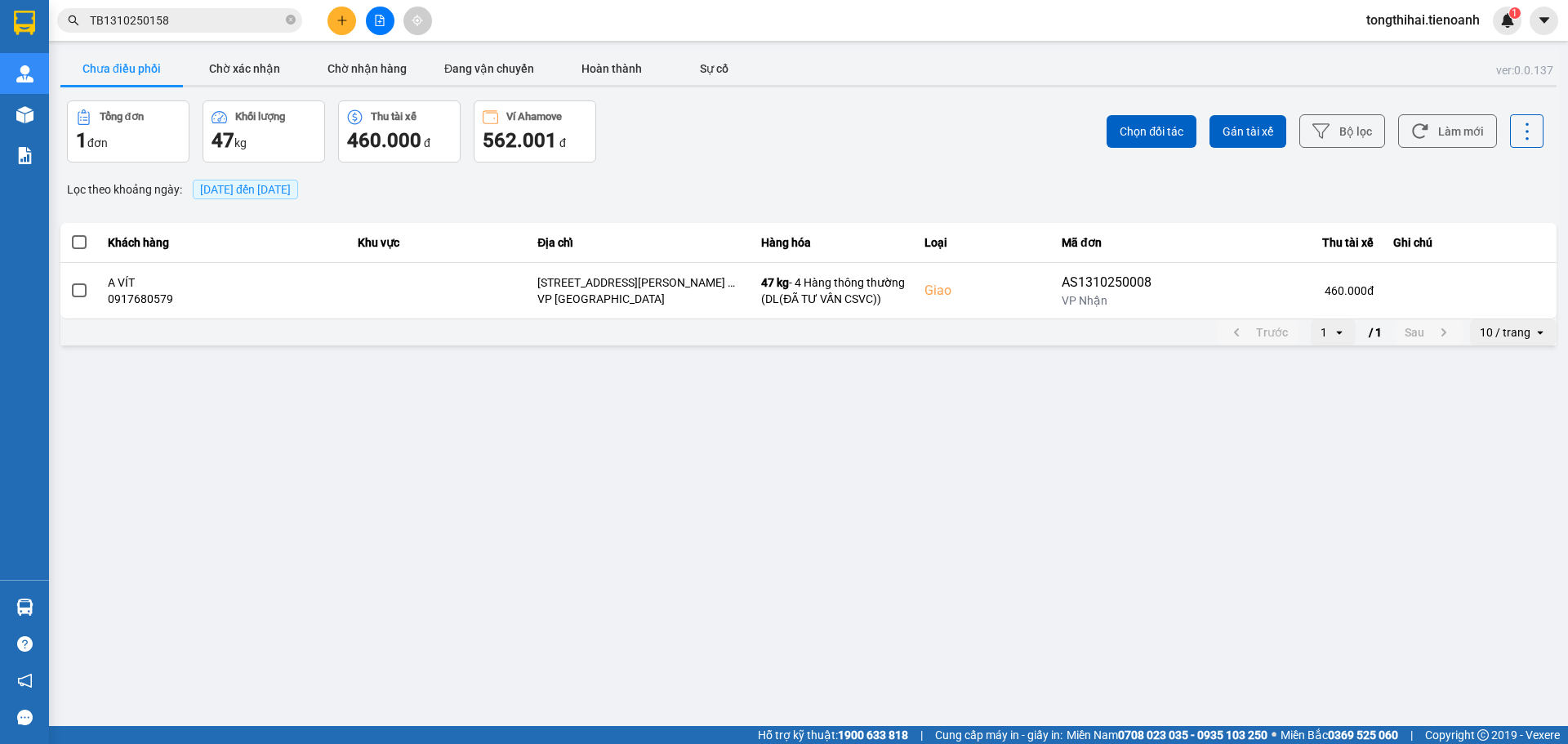
click at [209, 26] on input "TB1310250158" at bounding box center [186, 20] width 193 height 18
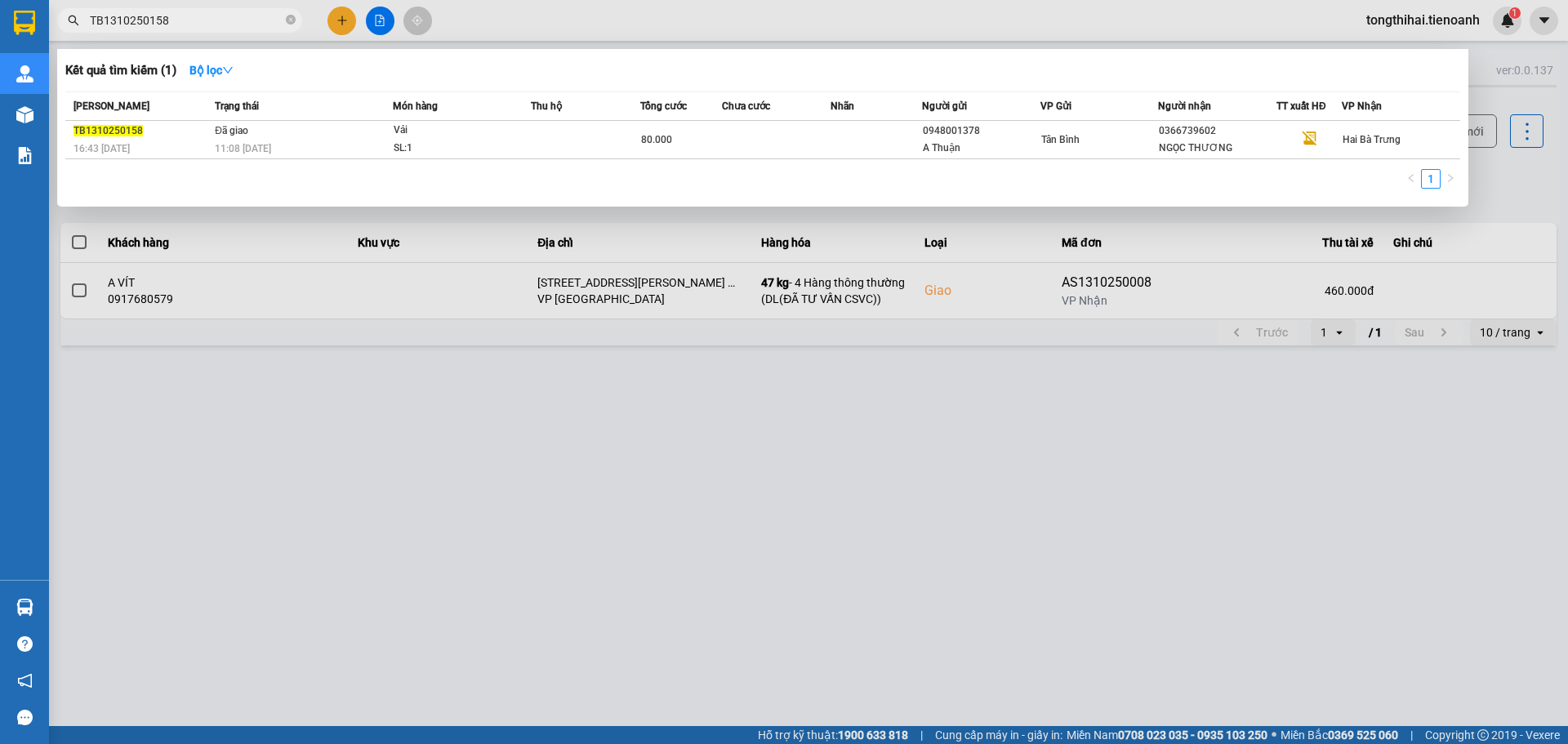
drag, startPoint x: 208, startPoint y: 20, endPoint x: 34, endPoint y: -1, distance: 175.3
click at [34, 0] on html "Kết quả tìm kiếm ( 1 ) Bộ lọc Mã ĐH Trạng thái Món hàng Thu hộ Tổng cước Chưa c…" at bounding box center [784, 372] width 1568 height 744
paste input "235"
type input "TB1310250235"
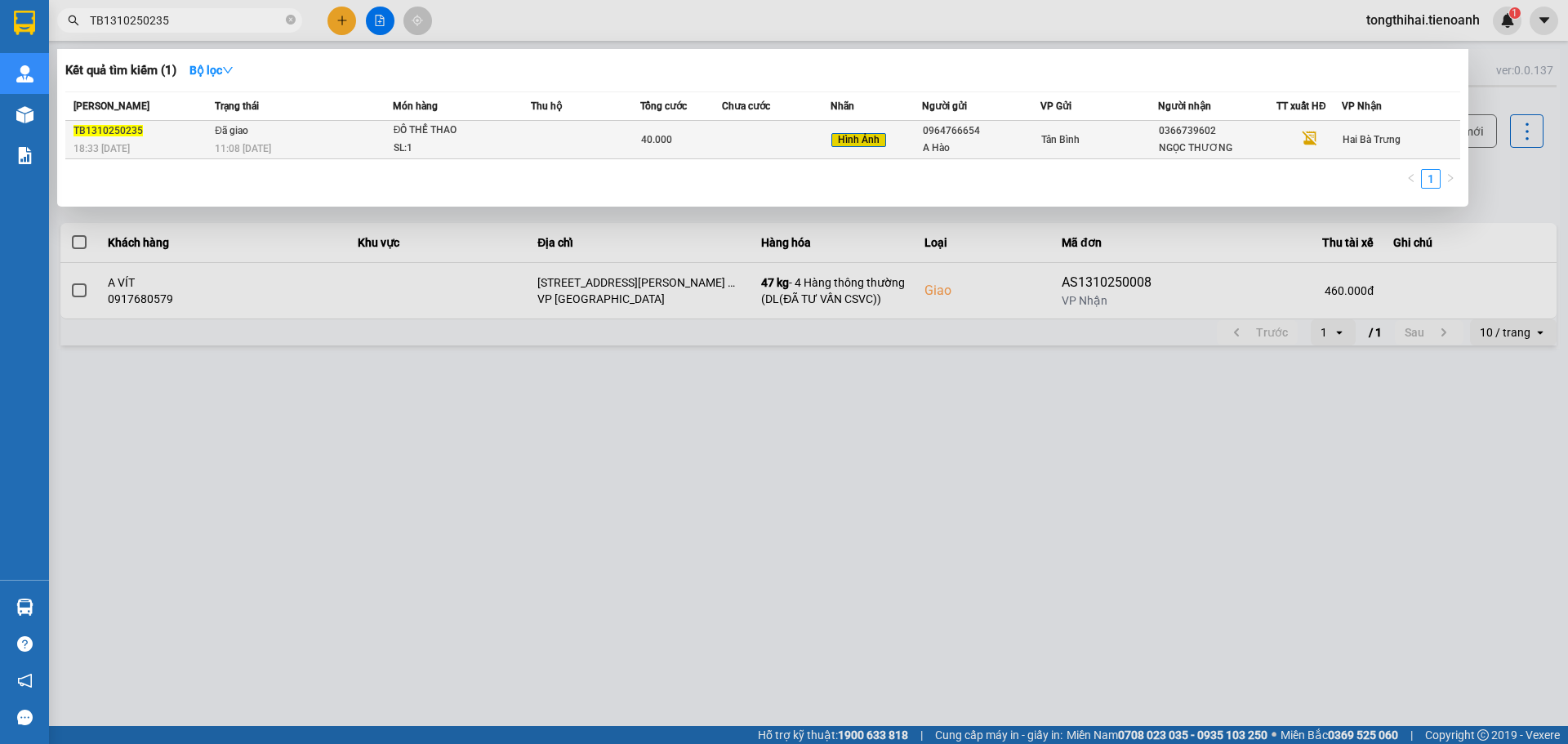
click at [914, 143] on div "Hình Ảnh" at bounding box center [876, 140] width 89 height 19
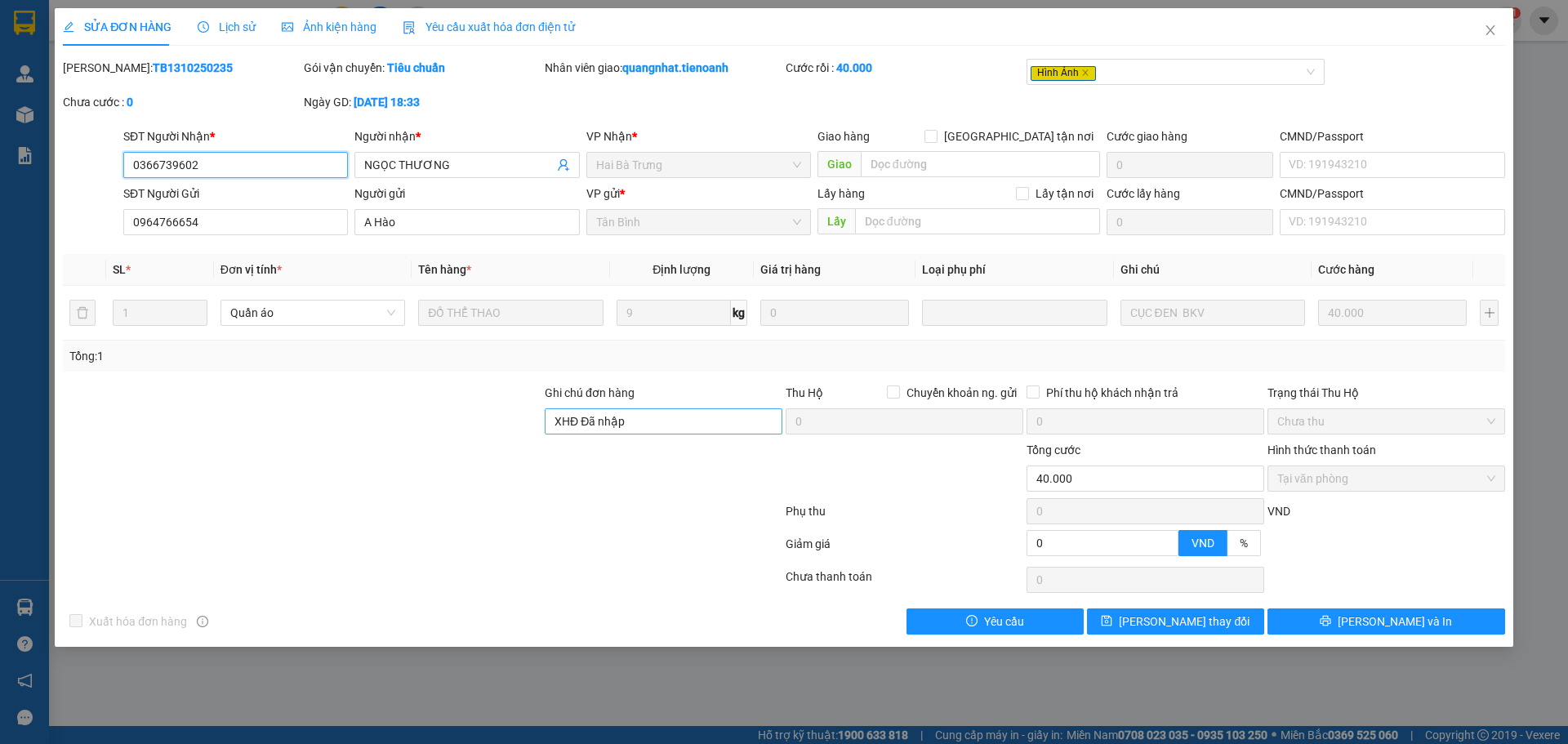
type input "0366739602"
type input "NGỌC THƯƠNG"
type input "0964766654"
type input "A Hào"
type input "XHĐ Đã nhập"
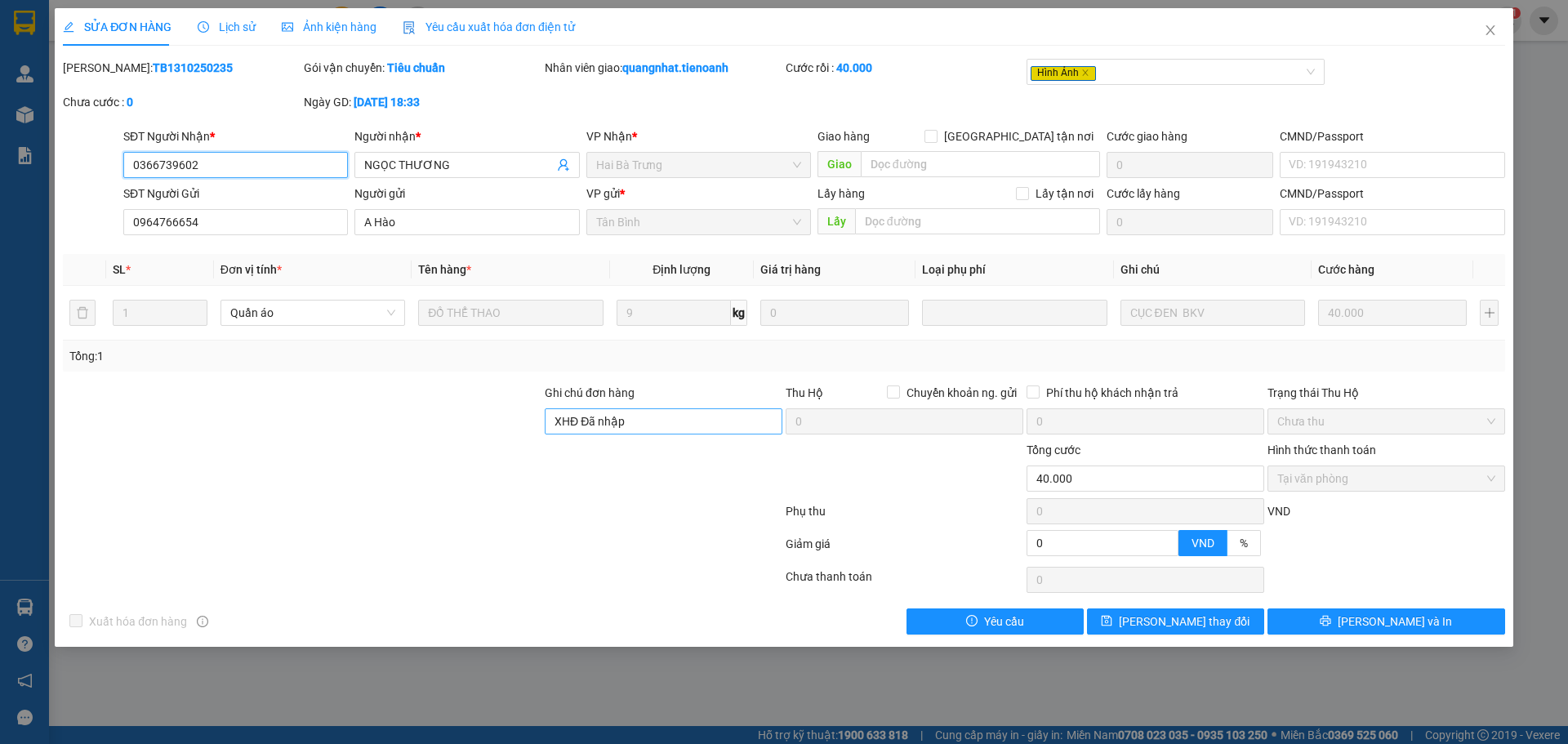
type input "0"
type input "40.000"
drag, startPoint x: 648, startPoint y: 422, endPoint x: 545, endPoint y: 423, distance: 103.0
click at [550, 422] on input "XHĐ Đã nhập" at bounding box center [663, 422] width 238 height 26
paste input "PZH1CQ9NRGZN"
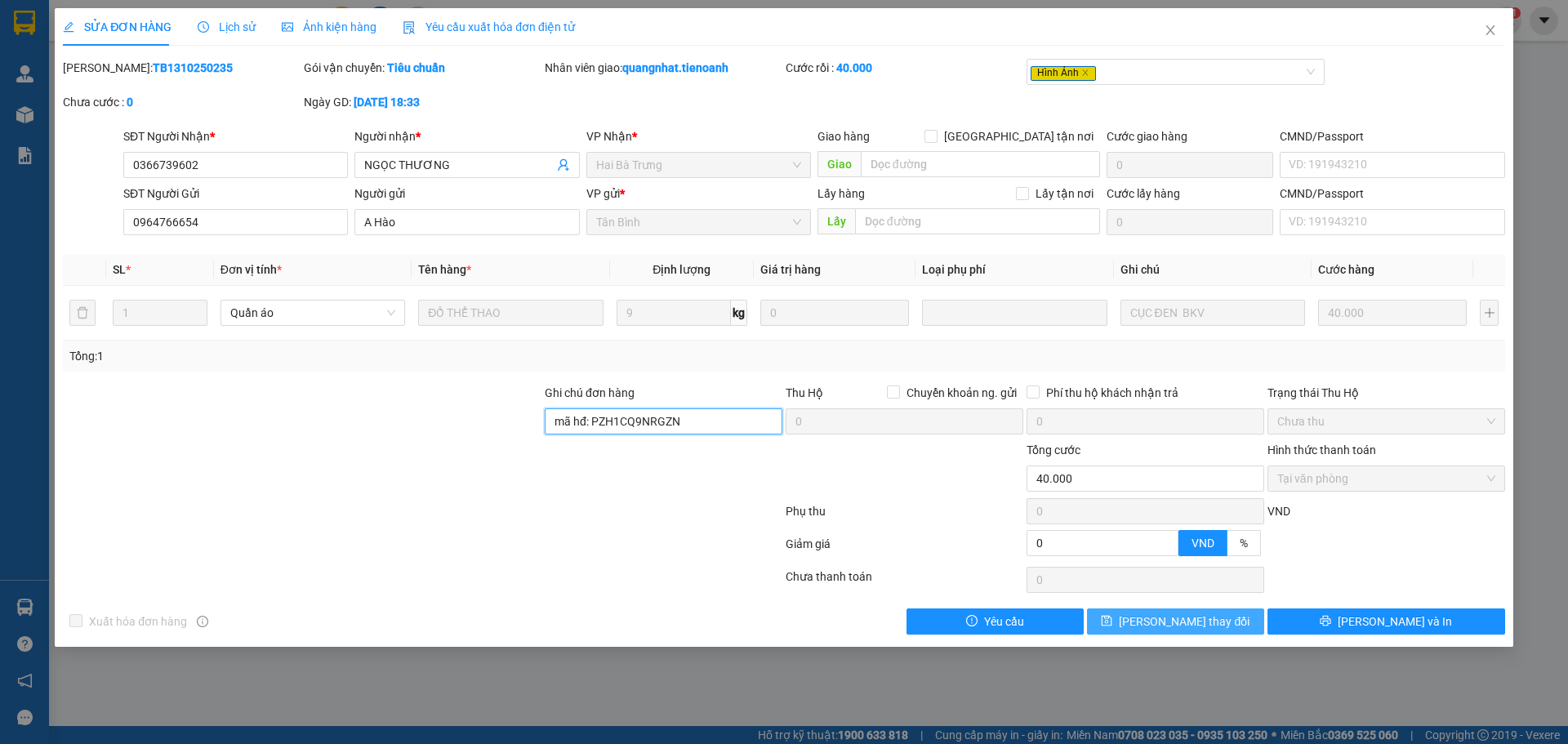
type input "mã hđ: PZH1CQ9NRGZN"
click at [1181, 614] on button "Lưu thay đổi" at bounding box center [1175, 622] width 178 height 26
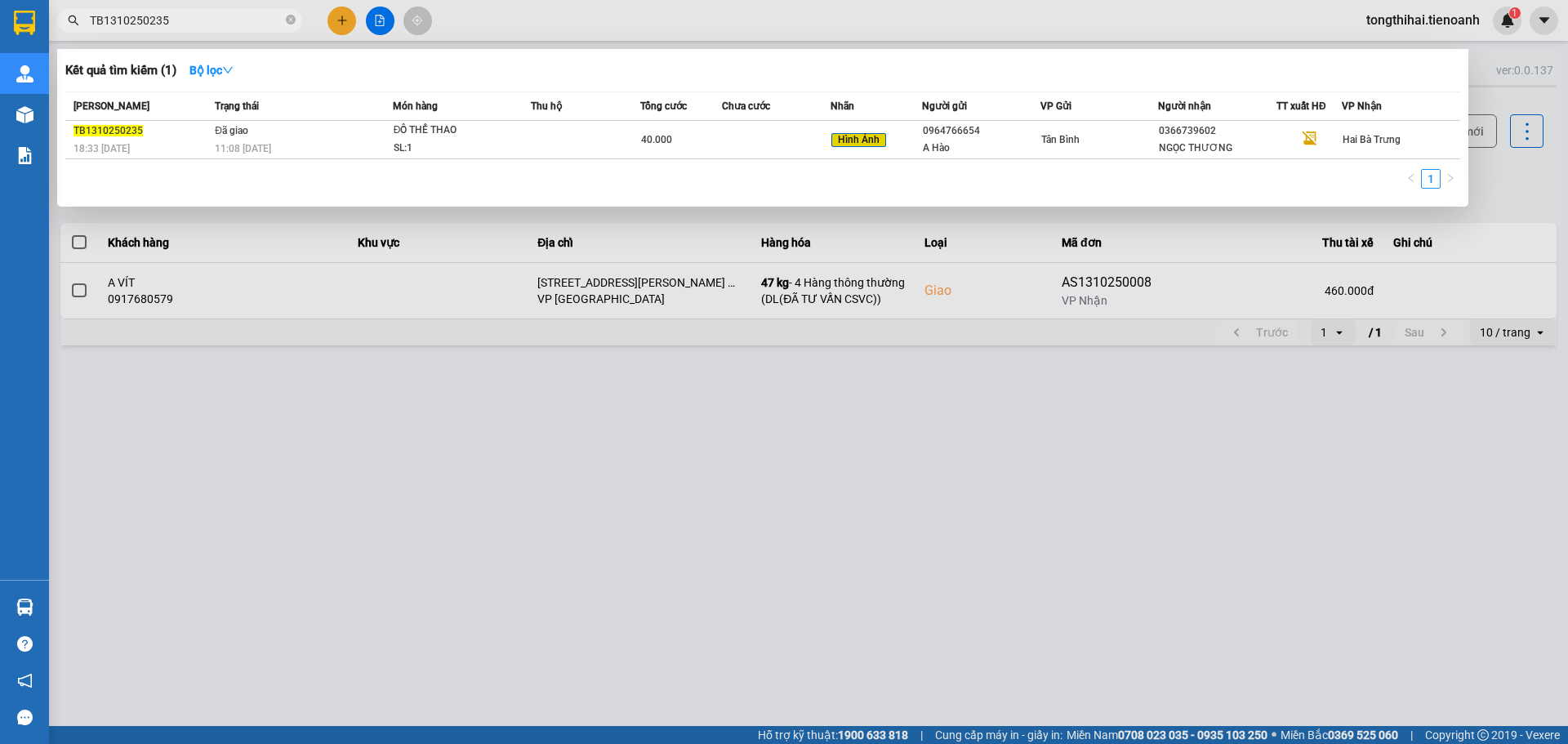
drag, startPoint x: 166, startPoint y: 17, endPoint x: 63, endPoint y: 18, distance: 103.0
click at [63, 18] on span "TB1310250235" at bounding box center [179, 21] width 245 height 24
paste input "TB131025024"
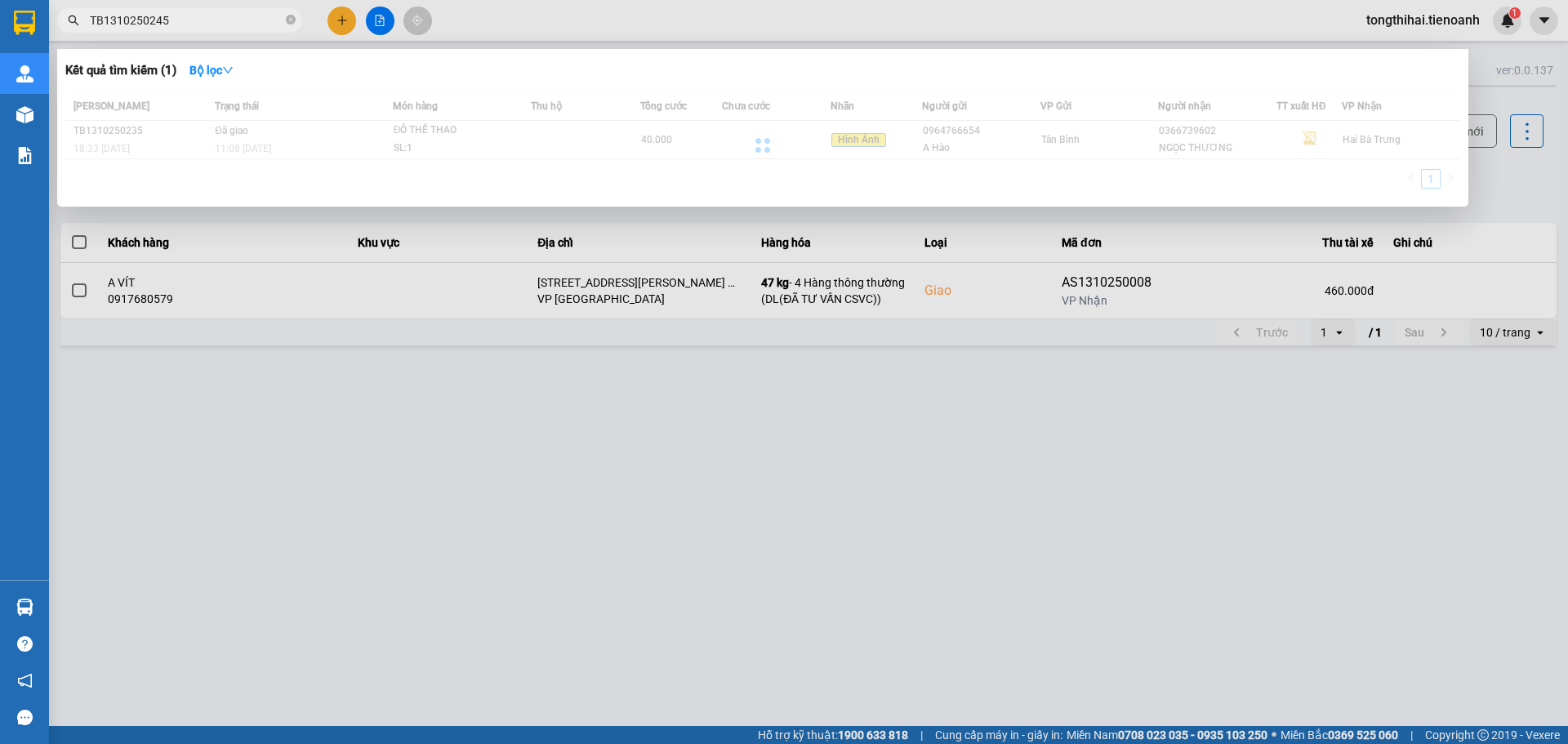
type input "TB1310250245"
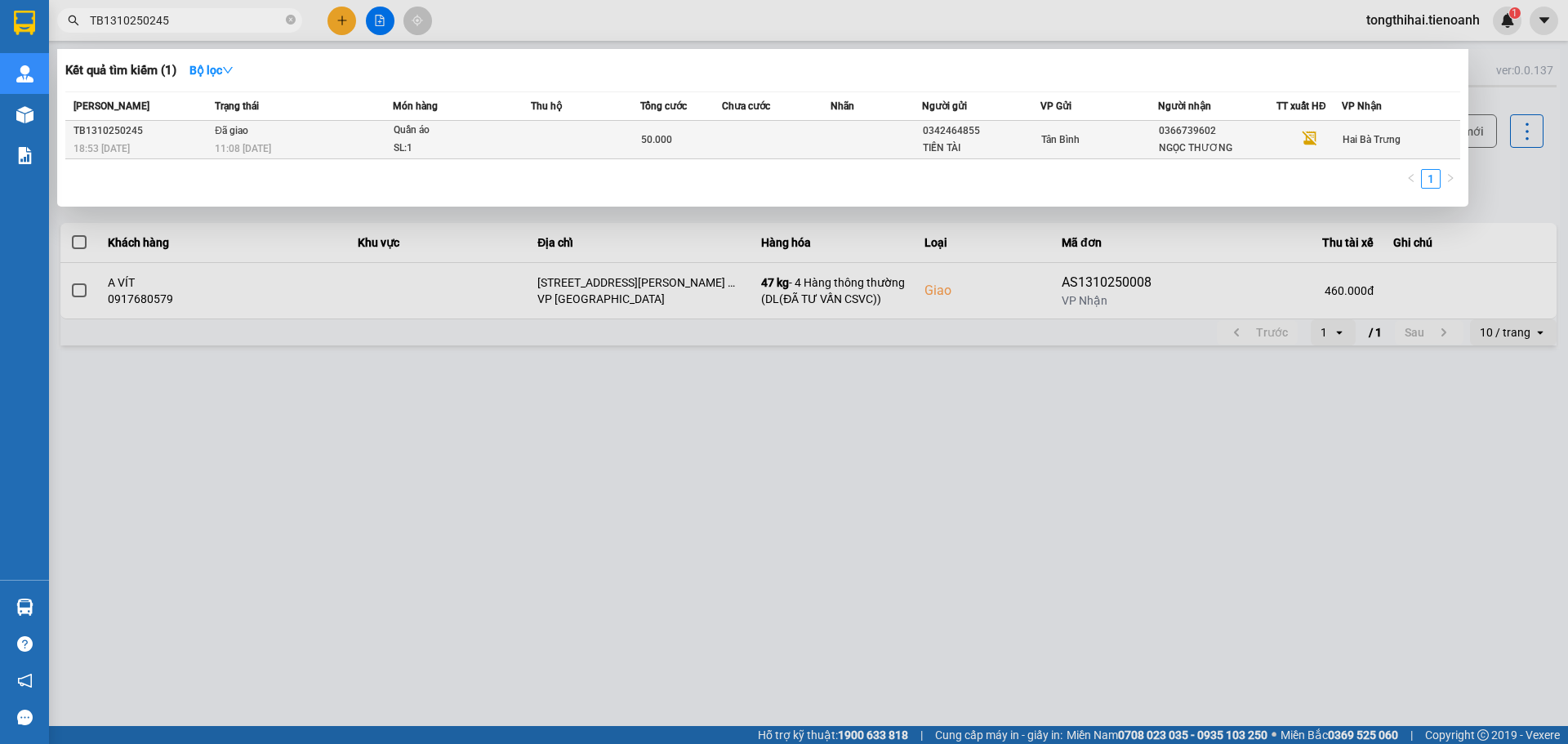
click at [601, 143] on td at bounding box center [585, 140] width 110 height 39
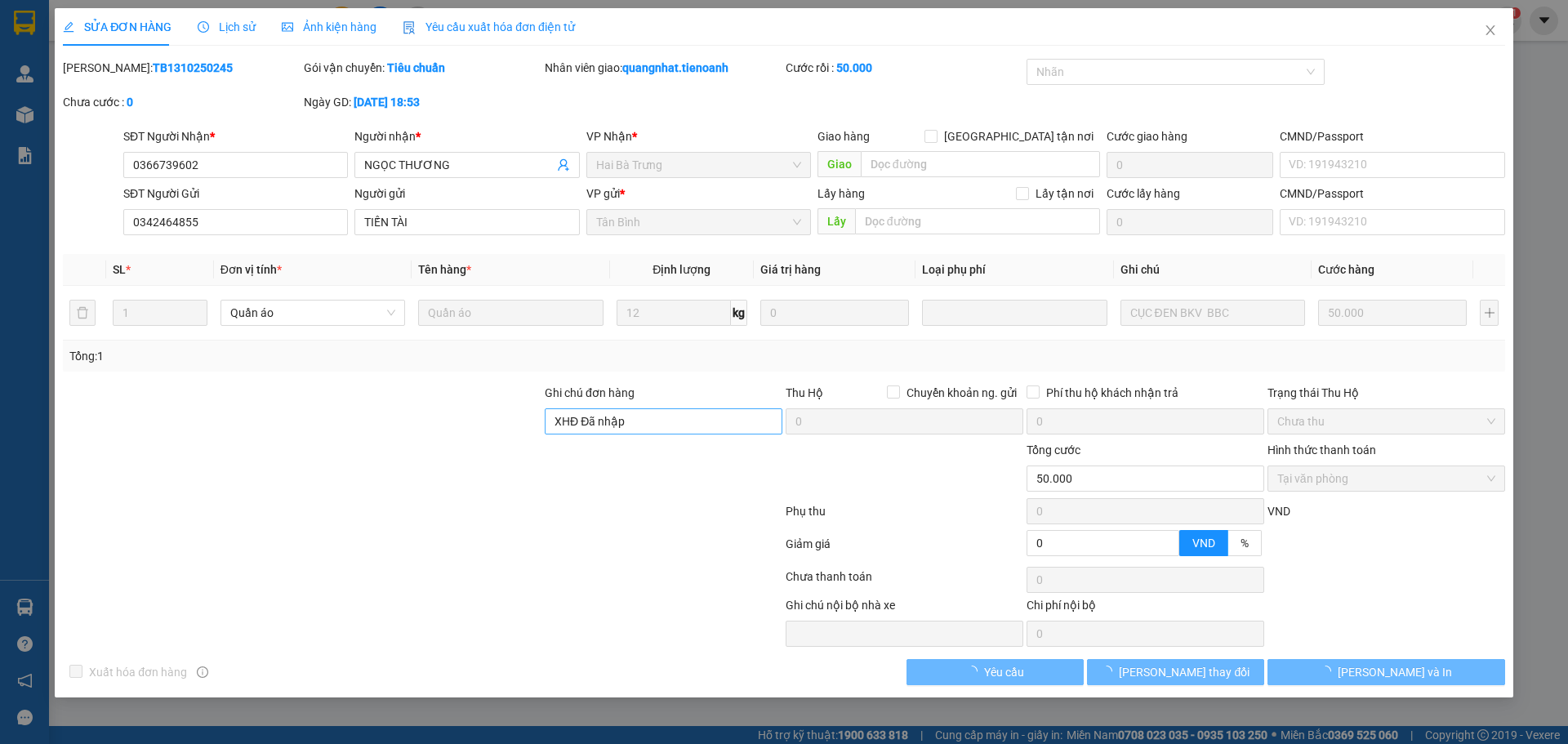
type input "0366739602"
type input "NGỌC THƯƠNG"
type input "0342464855"
type input "TIẾN TÀI"
type input "XHĐ Đã nhập"
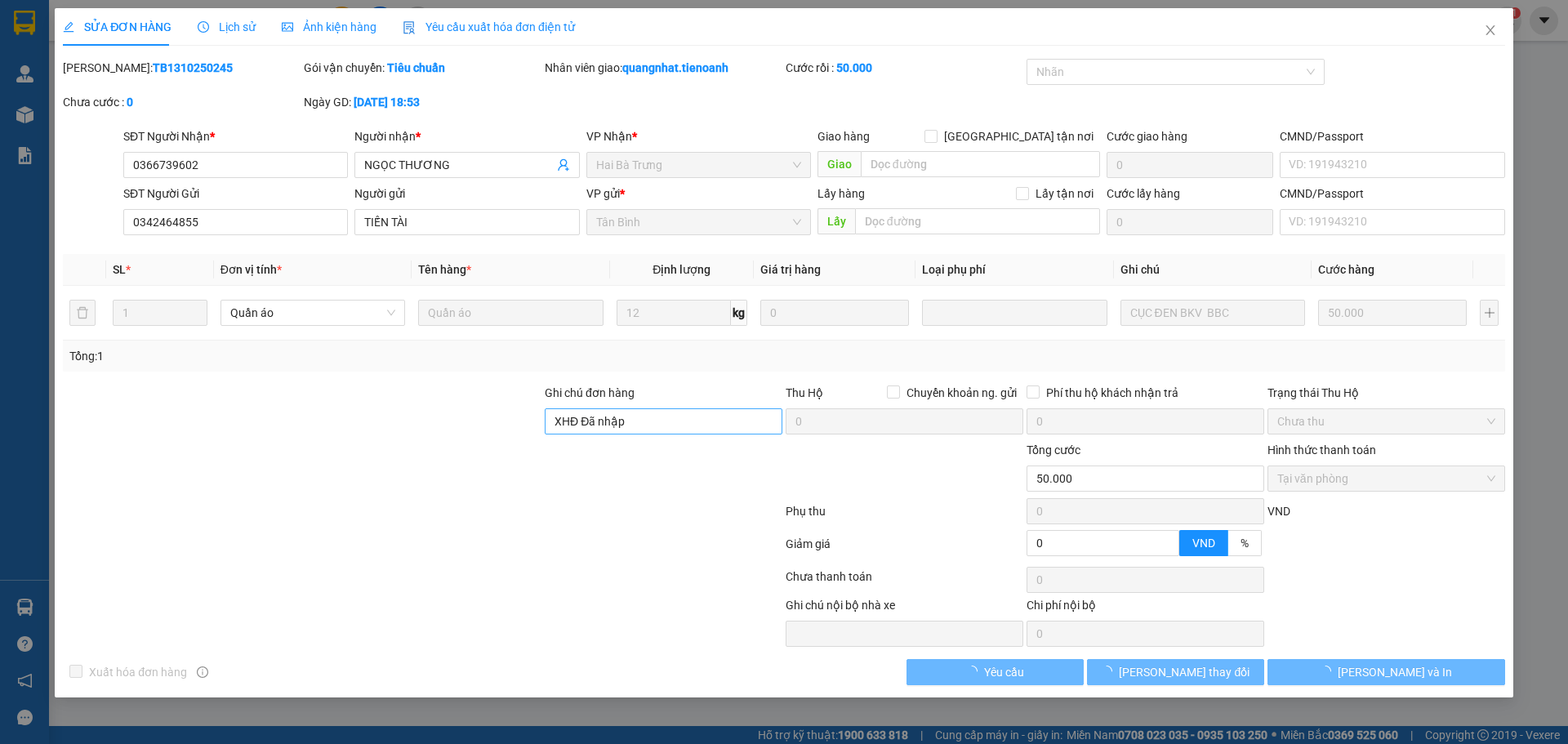
type input "0"
type input "50.000"
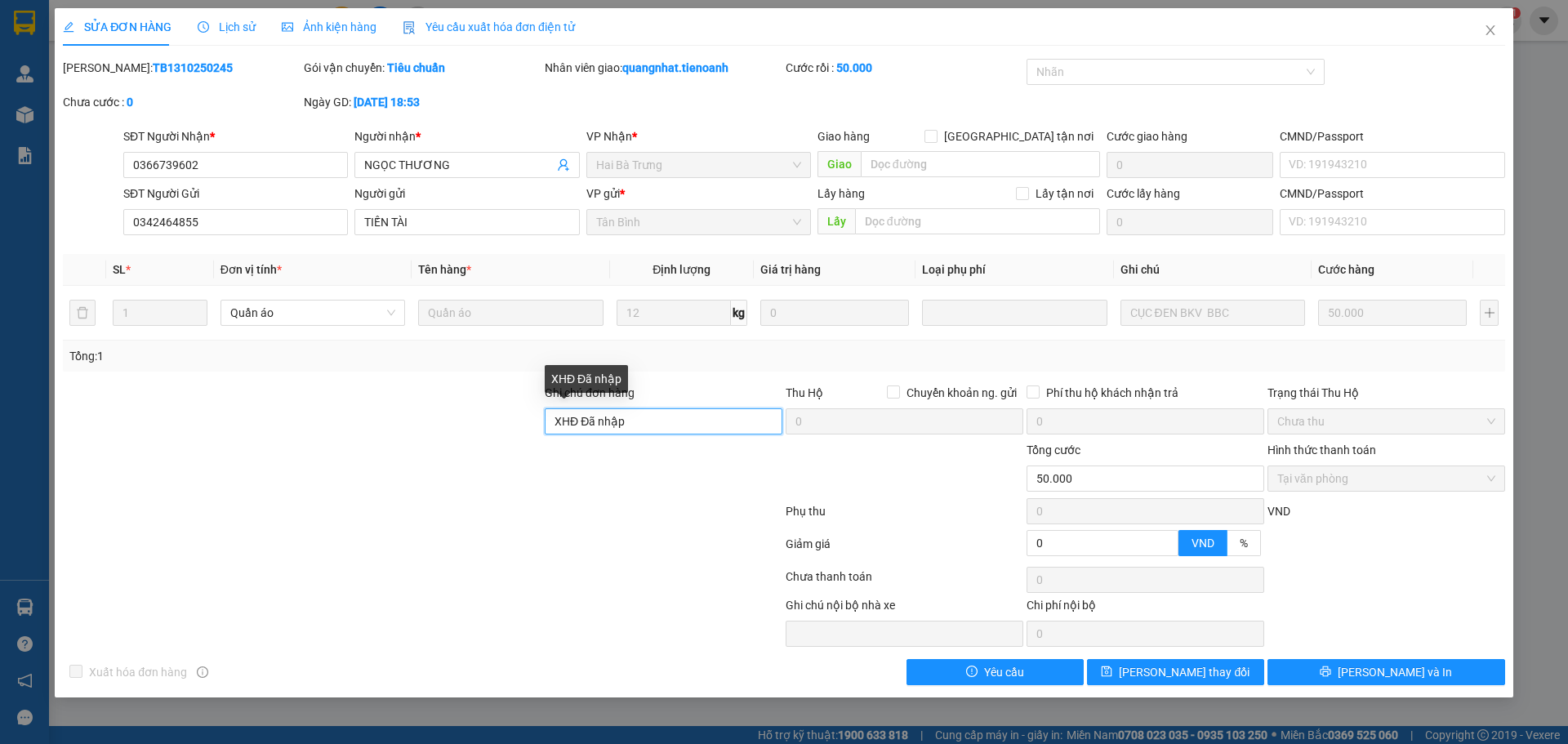
drag, startPoint x: 631, startPoint y: 421, endPoint x: 525, endPoint y: 421, distance: 106.0
click at [525, 421] on div "Ghi chú đơn hàng XHĐ Đã nhập Thu Hộ Chuyển khoản ng. gửi 0 Phí thu hộ khách nhậ…" at bounding box center [784, 412] width 1446 height 57
paste input "7ZHQCGZR8619"
type input "mã hđ: 7ZHQCGZR8619"
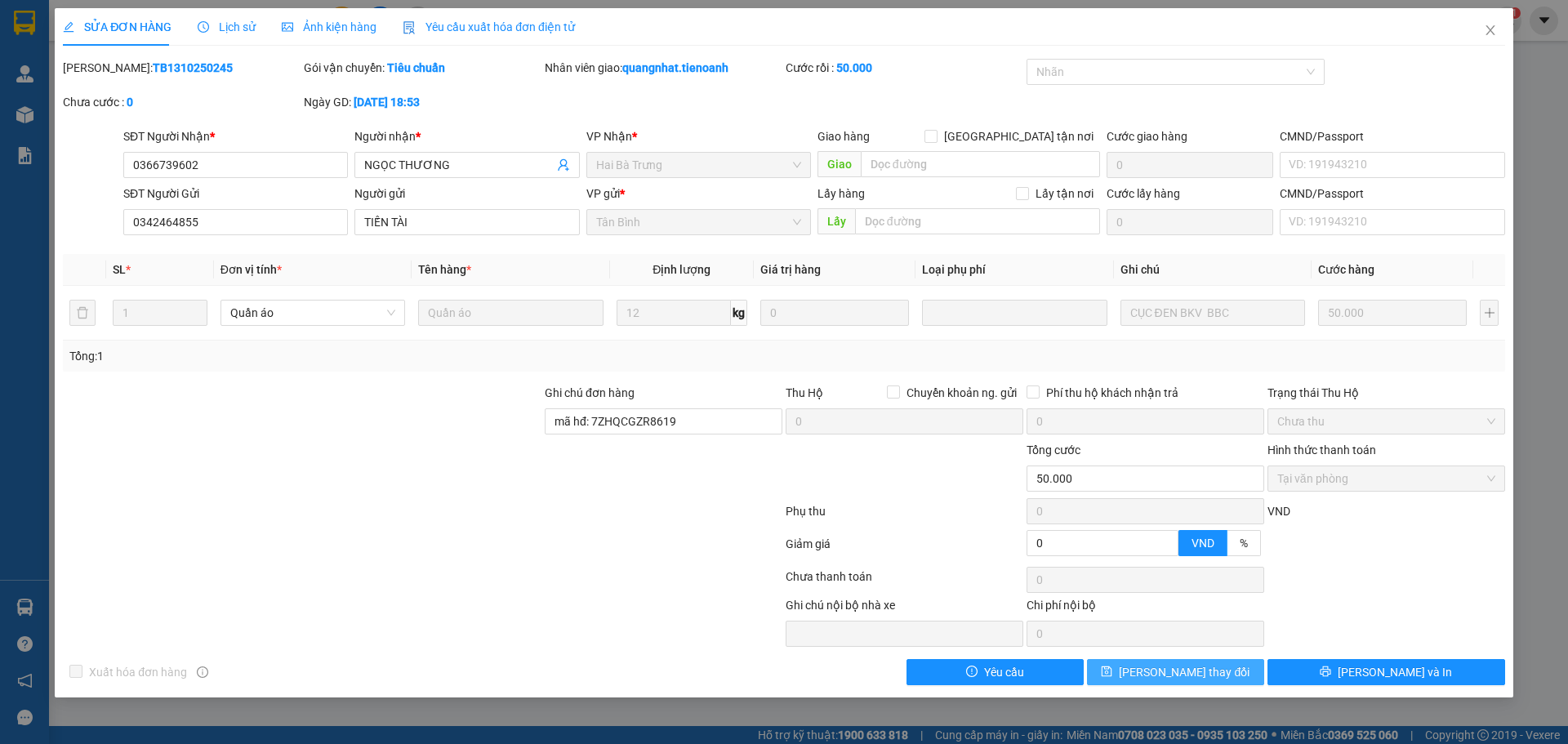
click at [1112, 673] on icon "save" at bounding box center [1107, 671] width 10 height 10
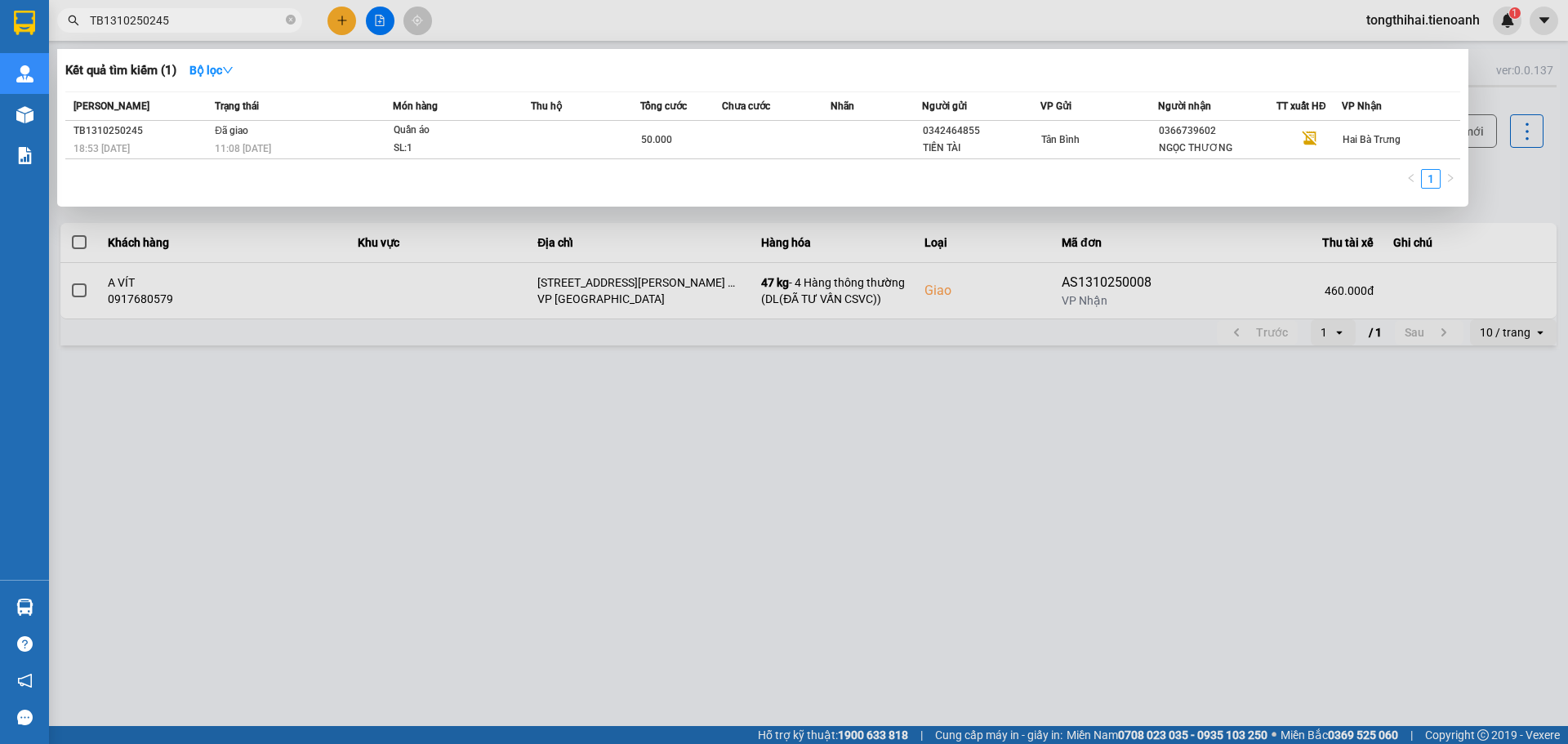
drag, startPoint x: 195, startPoint y: 17, endPoint x: 70, endPoint y: 16, distance: 125.0
click at [70, 16] on div "TB1310250245" at bounding box center [159, 21] width 318 height 24
paste input "TB1310250176"
type input "TB1310250176"
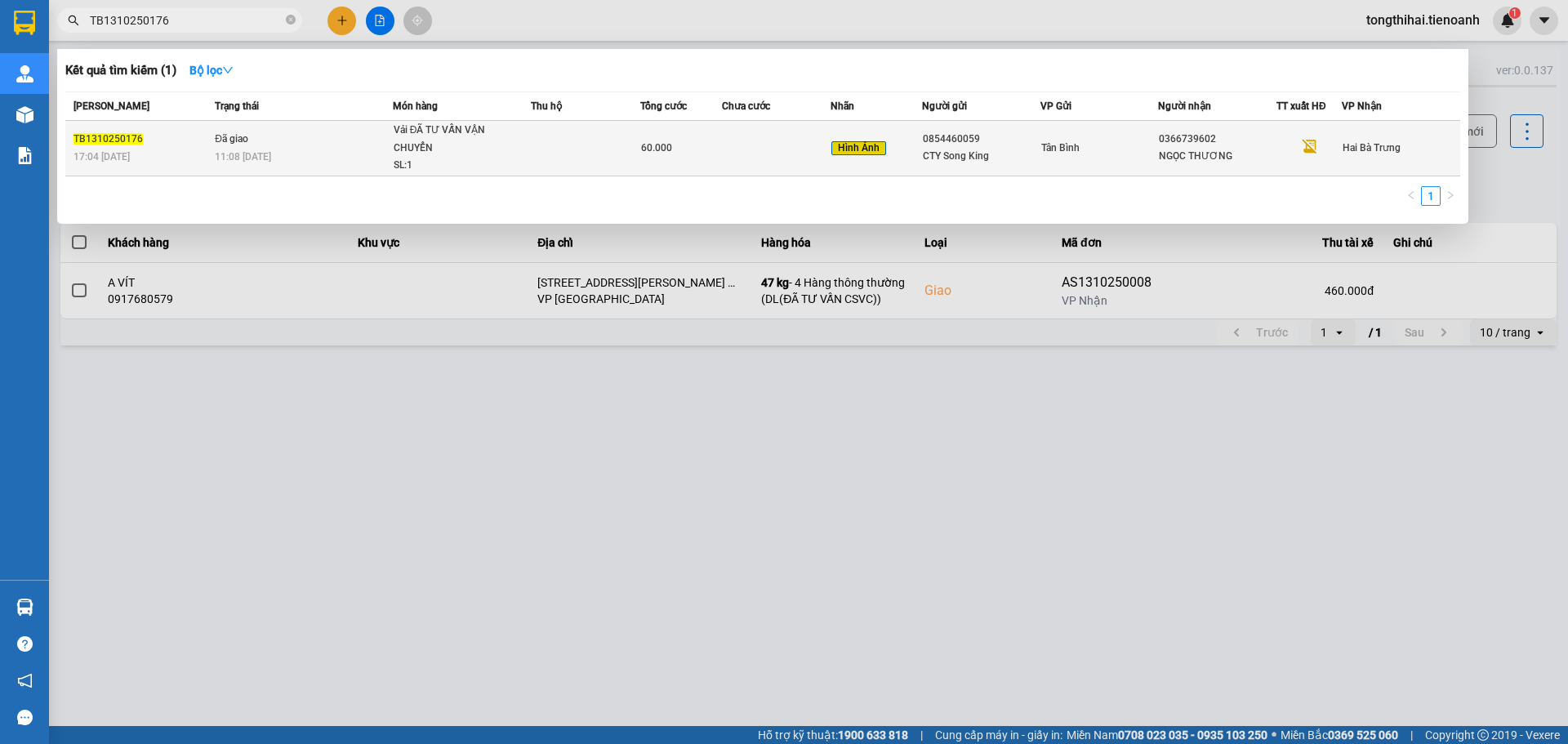
click at [654, 142] on span "60.000" at bounding box center [657, 147] width 31 height 11
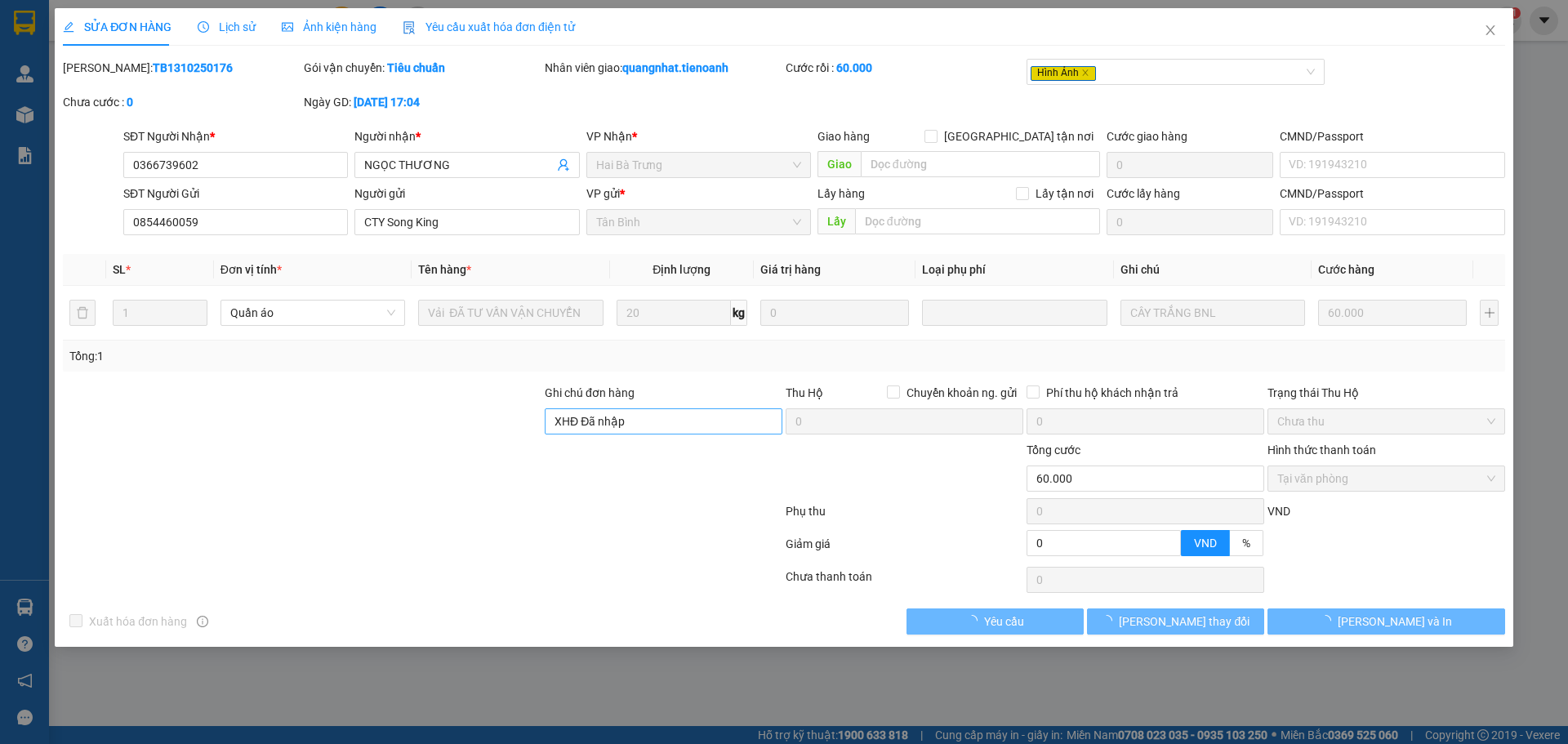
type input "0366739602"
type input "NGỌC THƯƠNG"
type input "0854460059"
type input "CTY Song King"
type input "XHĐ Đã nhập"
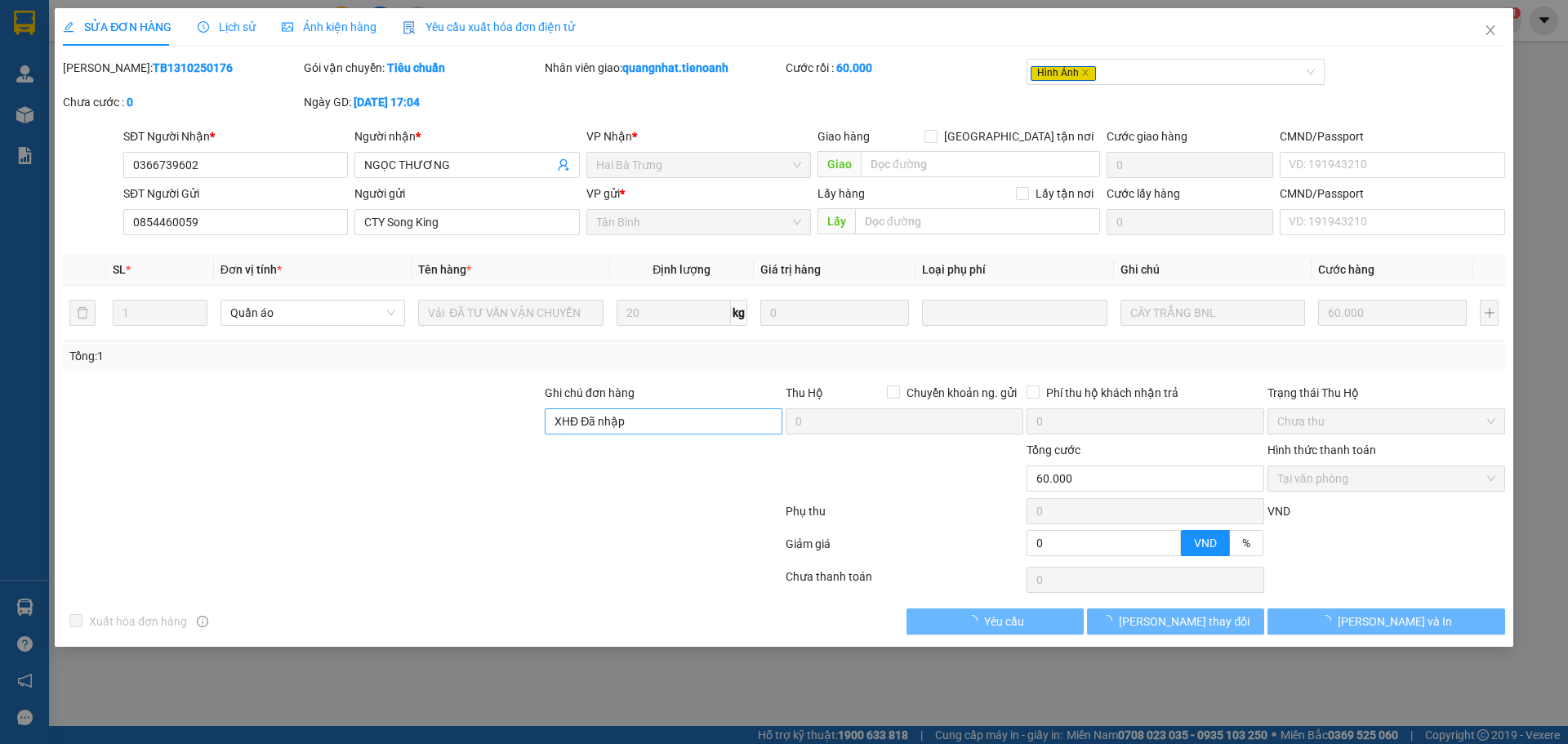
type input "0"
type input "60.000"
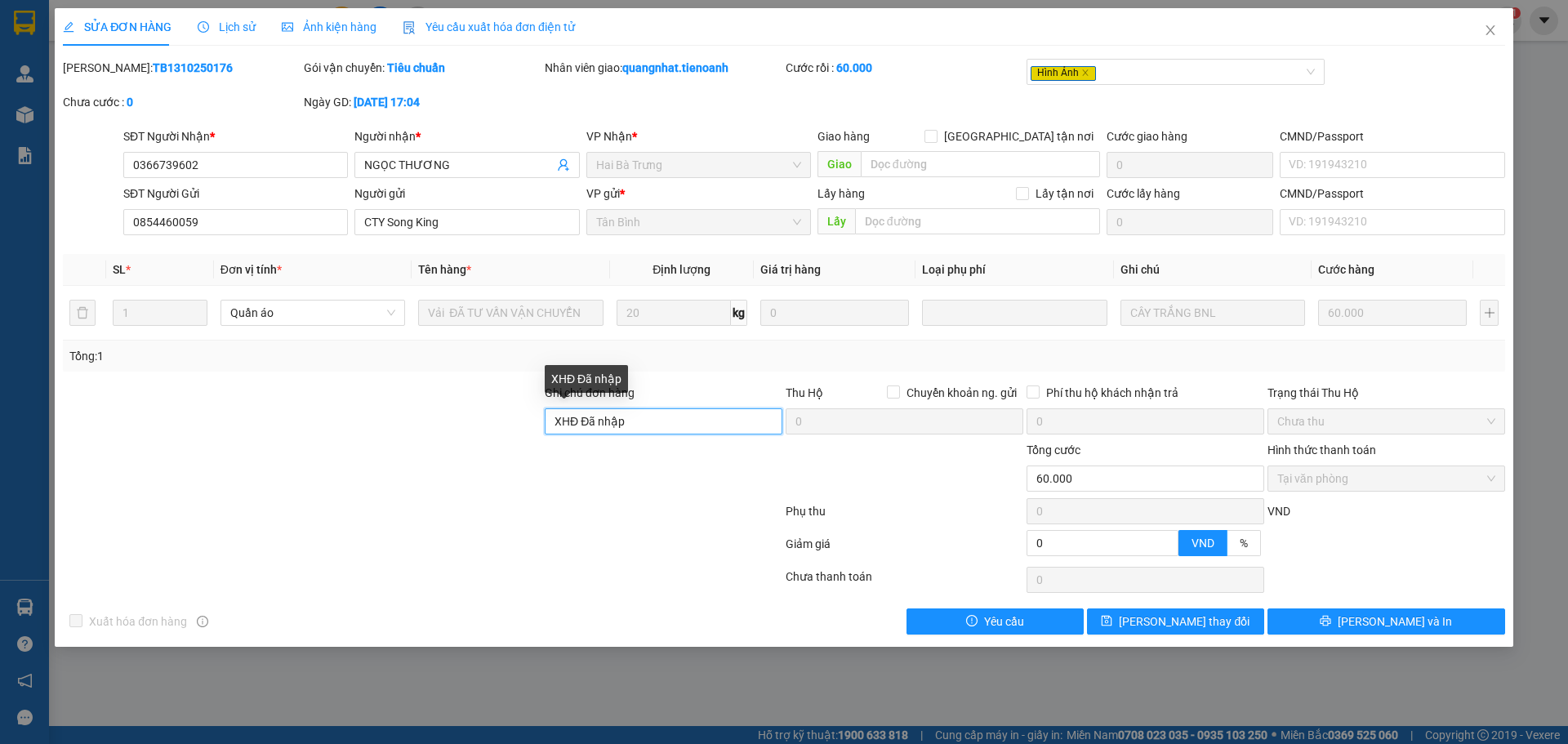
drag, startPoint x: 633, startPoint y: 421, endPoint x: 517, endPoint y: 426, distance: 116.1
click at [517, 426] on div "Ghi chú đơn hàng XHĐ Đã nhập Thu Hộ Chuyển khoản ng. gửi 0 Phí thu hộ khách nhậ…" at bounding box center [784, 412] width 1446 height 57
paste input "ZLHDCE06KAKW"
type input "mã hđ: ZLHDCE06KAKW"
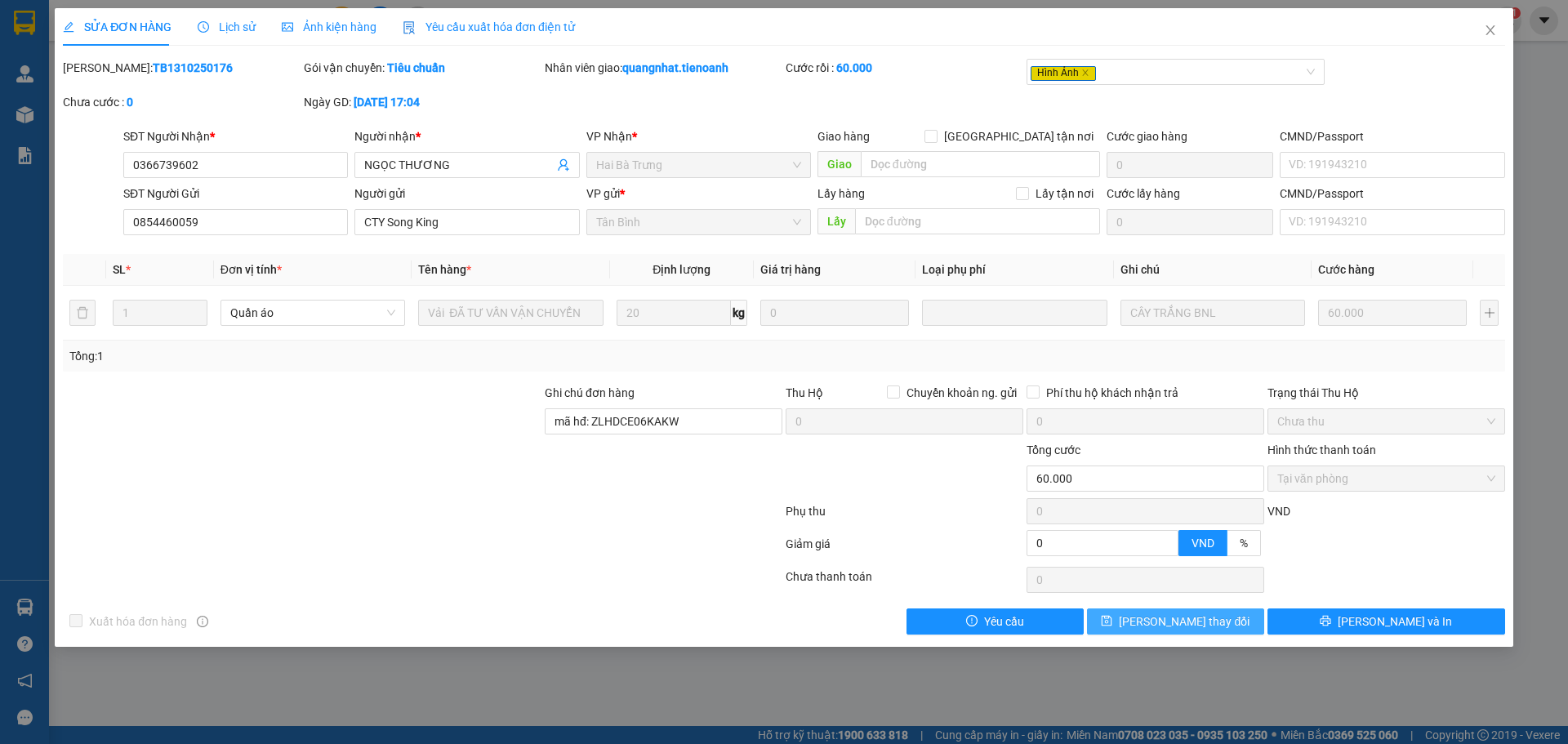
click at [1174, 626] on span "Lưu thay đổi" at bounding box center [1184, 621] width 131 height 18
